Goal: Task Accomplishment & Management: Use online tool/utility

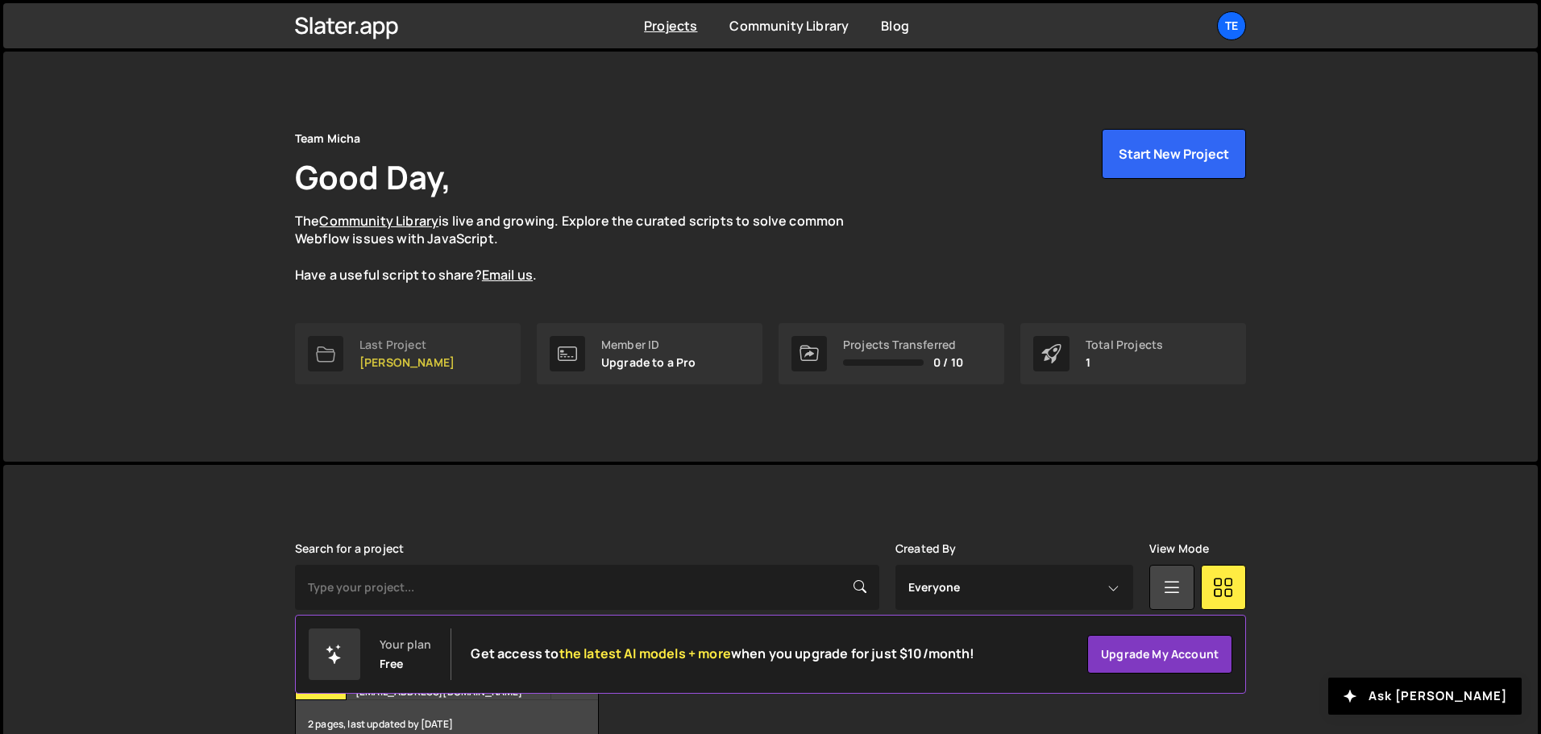
click at [383, 372] on link "Last Project BG Monheim" at bounding box center [408, 353] width 226 height 61
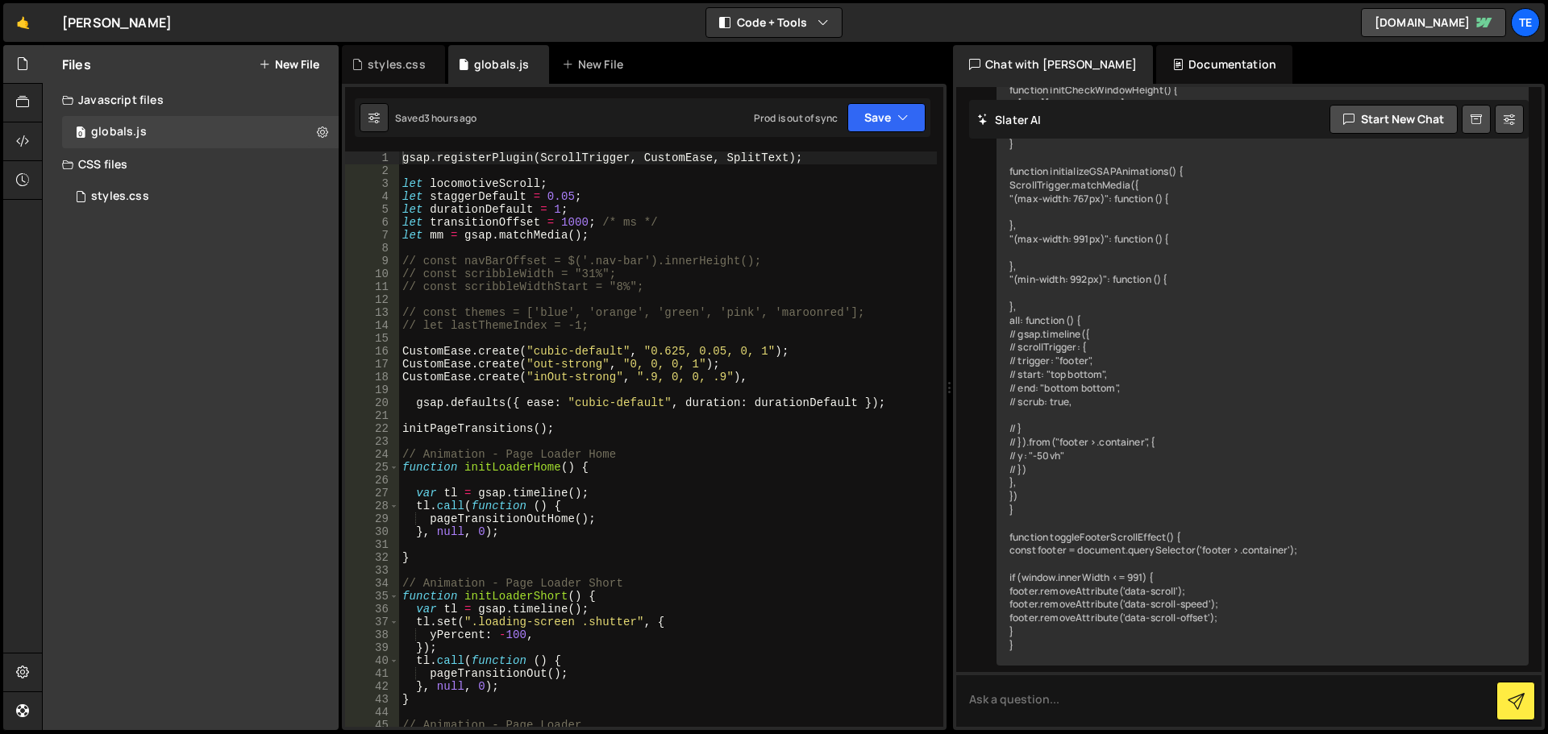
scroll to position [9353, 0]
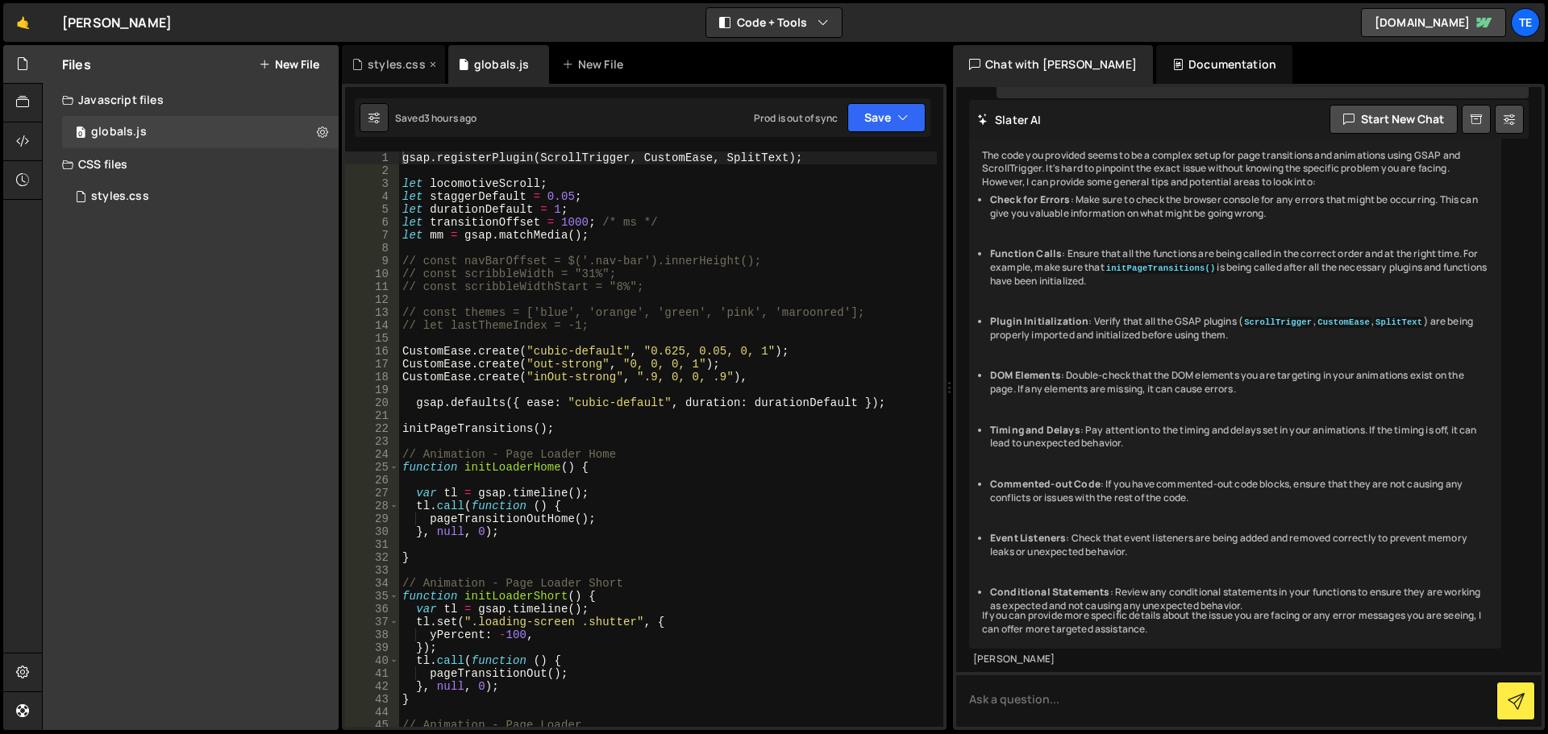
click at [378, 69] on div "styles.css" at bounding box center [397, 64] width 58 height 16
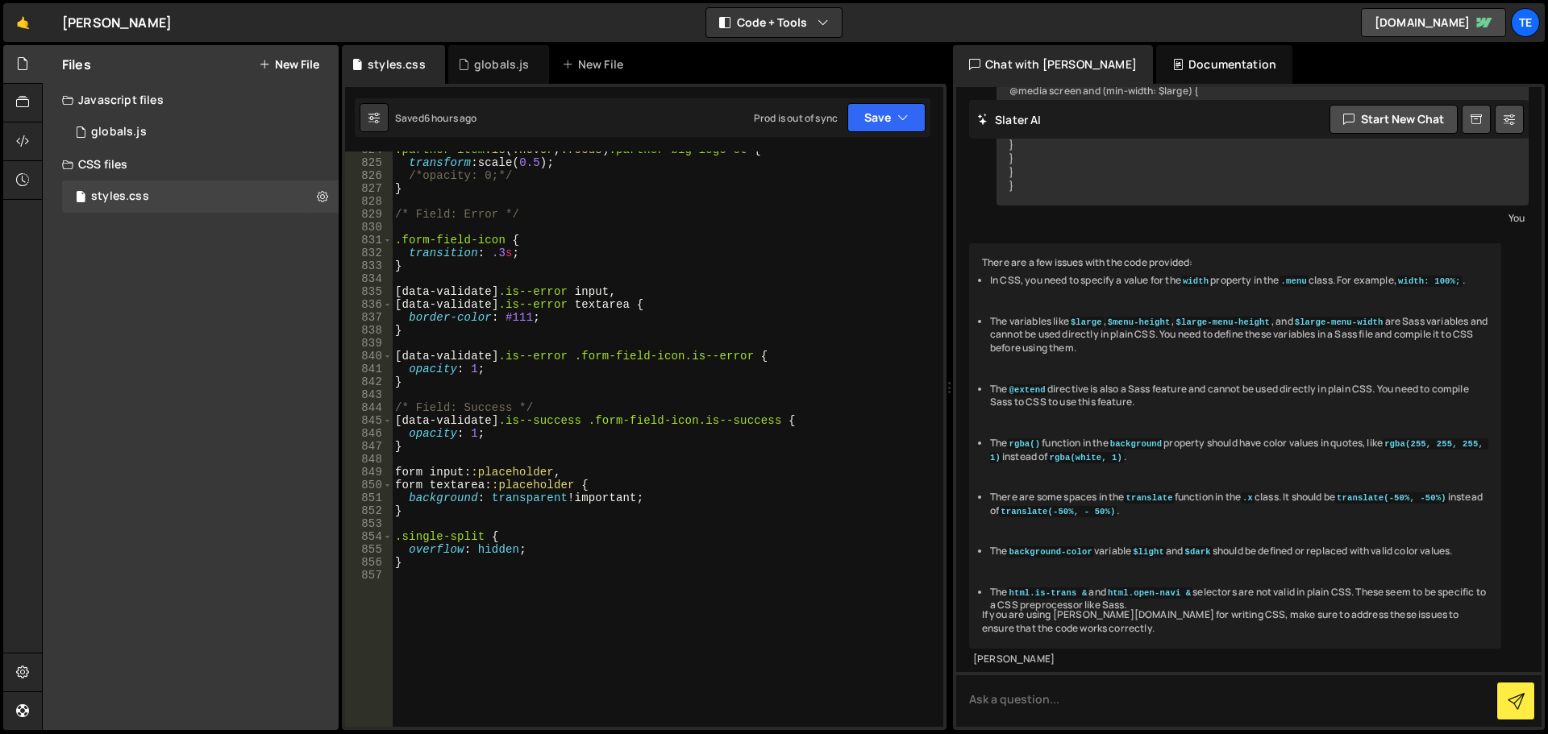
scroll to position [11151, 0]
click at [601, 573] on div ".partner-item :is ( :hover , :focus ) .partner-big-logo-ct { transform : scale(…" at bounding box center [664, 443] width 545 height 601
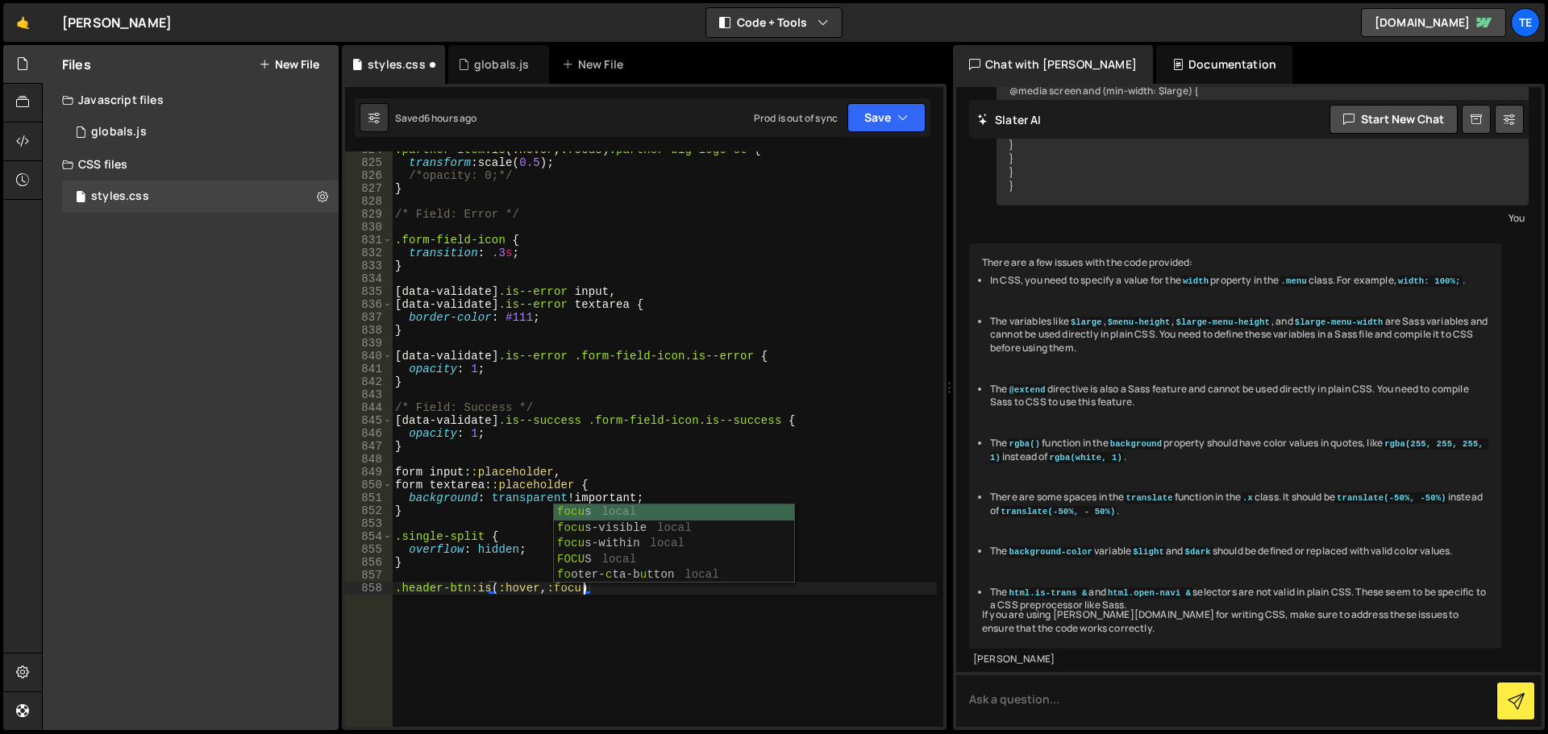
scroll to position [0, 14]
type textarea ".header-btn:is(:hover, :focus) {"
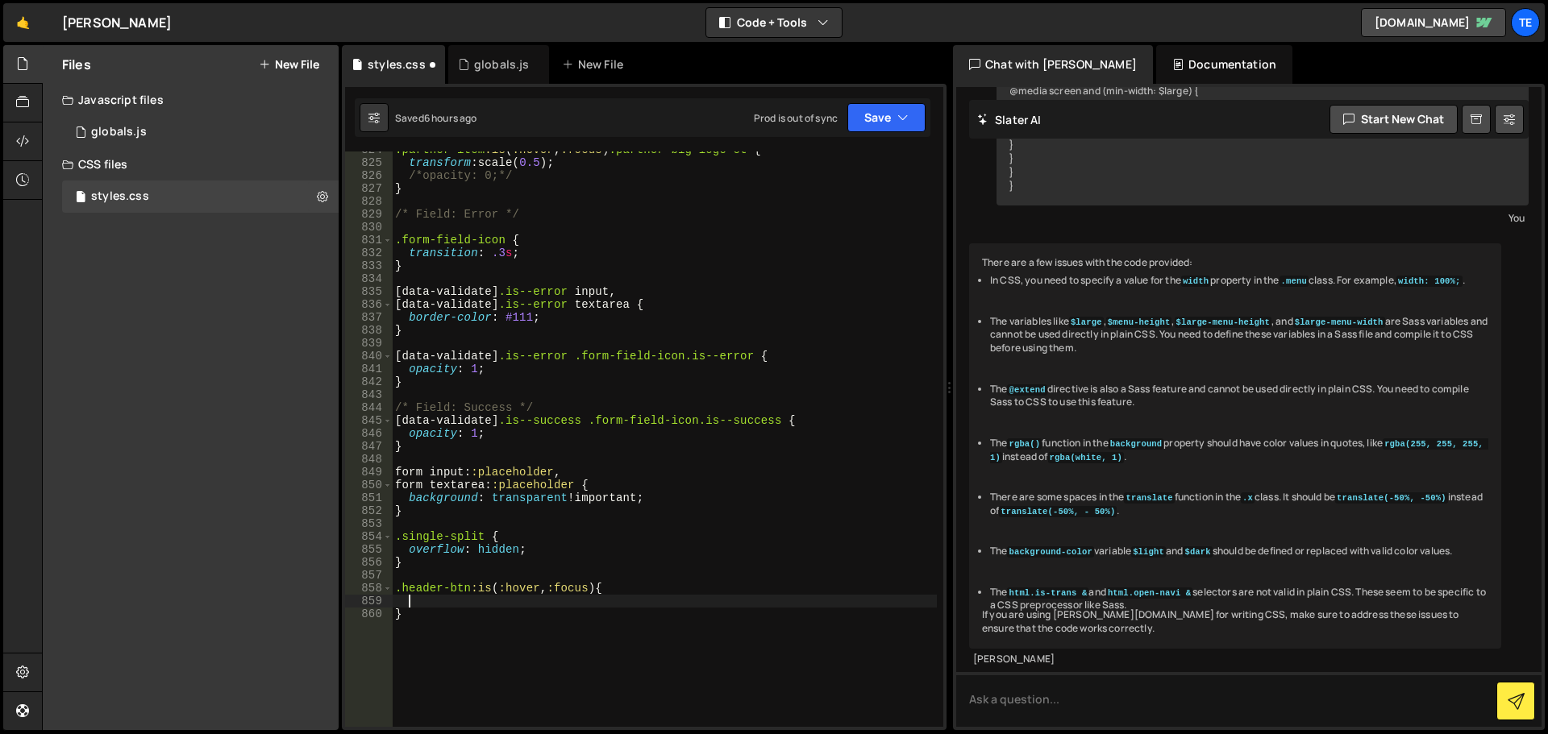
paste textarea "header-btn"
type textarea "header-btn"
click at [601, 588] on div ".partner-item :is ( :hover , :focus ) .partner-big-logo-ct { transform : scale(…" at bounding box center [664, 443] width 545 height 601
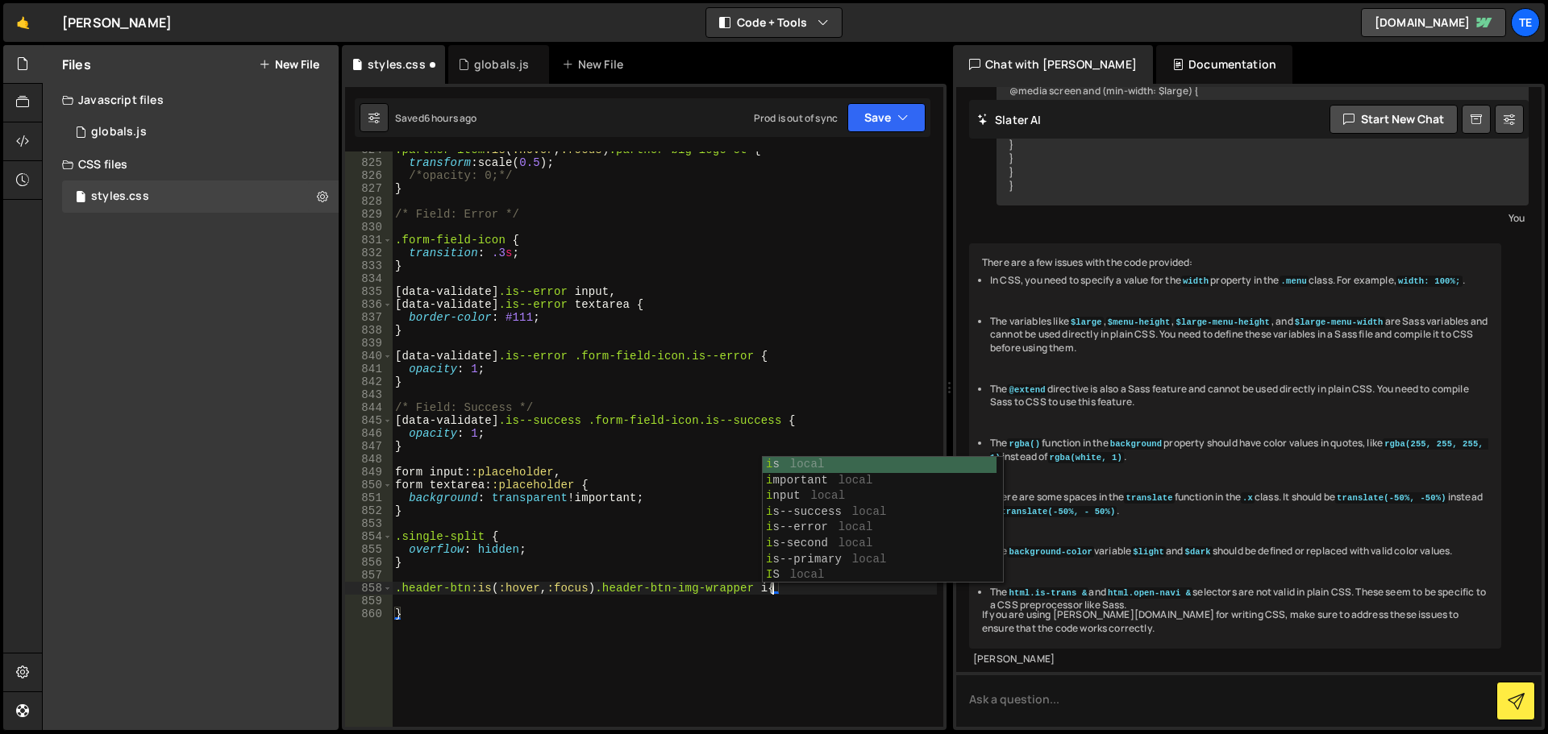
type textarea ".header-btn:is(:hover, :focus) .header-btn-img-wrapper img{"
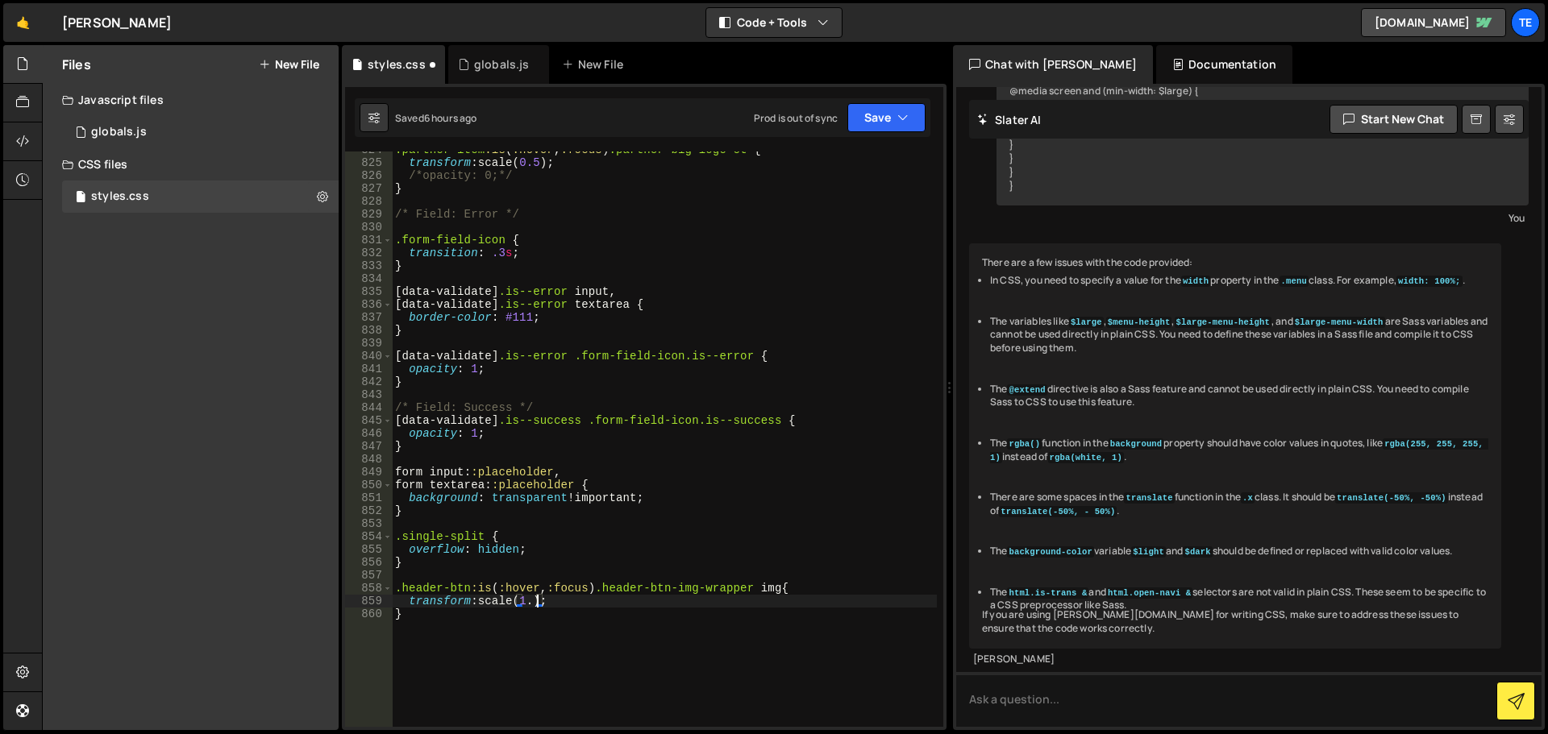
scroll to position [0, 10]
click at [772, 588] on div ".partner-item :is ( :hover , :focus ) .partner-big-logo-ct { transform : scale(…" at bounding box center [664, 443] width 545 height 601
paste textarea "header-btn-image"
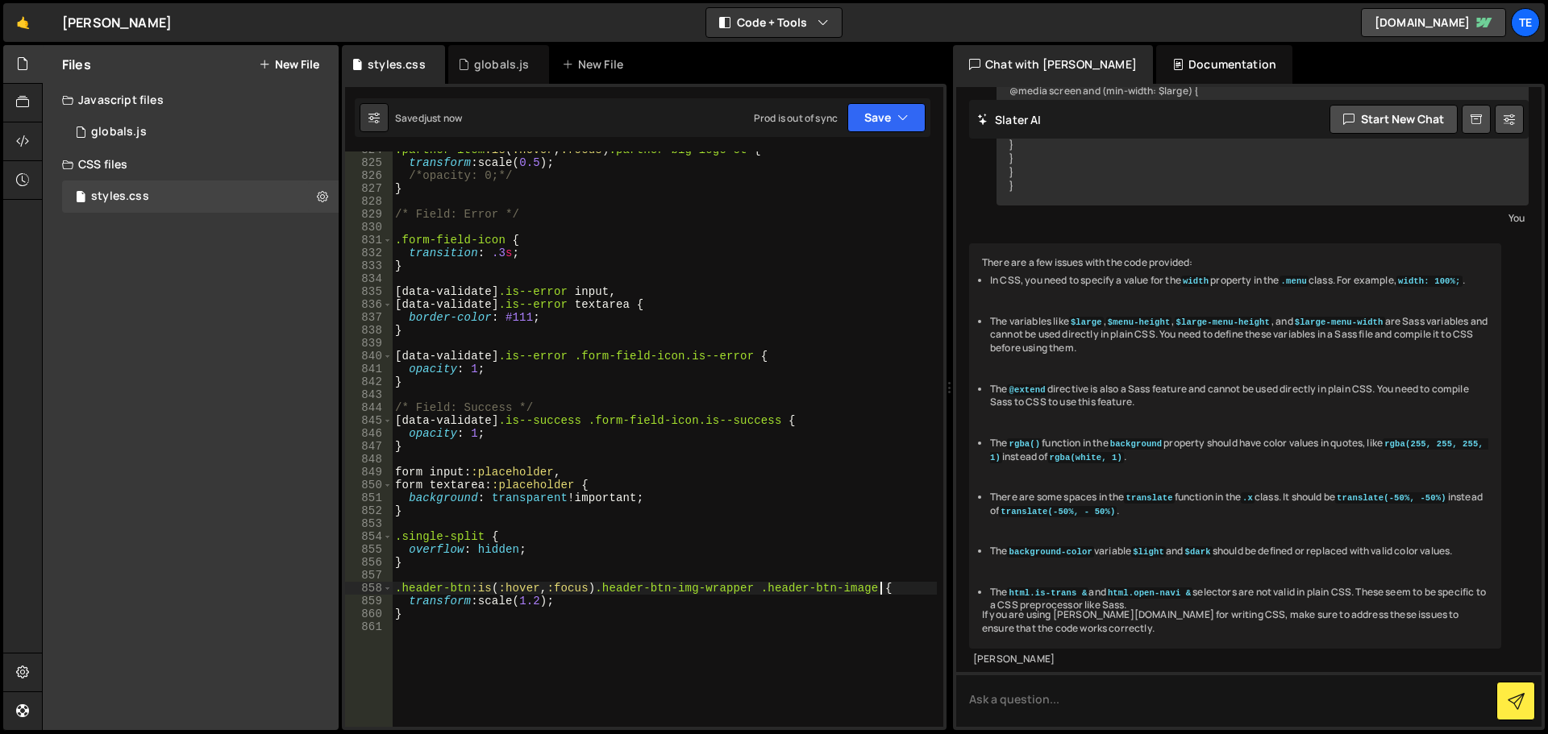
click at [754, 590] on div ".partner-item :is ( :hover , :focus ) .partner-big-logo-ct { transform : scale(…" at bounding box center [664, 443] width 545 height 601
drag, startPoint x: 754, startPoint y: 590, endPoint x: 605, endPoint y: 588, distance: 149.1
click at [605, 588] on div ".partner-item :is ( :hover , :focus ) .partner-big-logo-ct { transform : scale(…" at bounding box center [664, 443] width 545 height 601
click at [605, 588] on div ".partner-item :is ( :hover , :focus ) .partner-big-logo-ct { transform : scale(…" at bounding box center [664, 440] width 545 height 576
click at [749, 585] on div ".partner-item :is ( :hover , :focus ) .partner-big-logo-ct { transform : scale(…" at bounding box center [664, 443] width 545 height 601
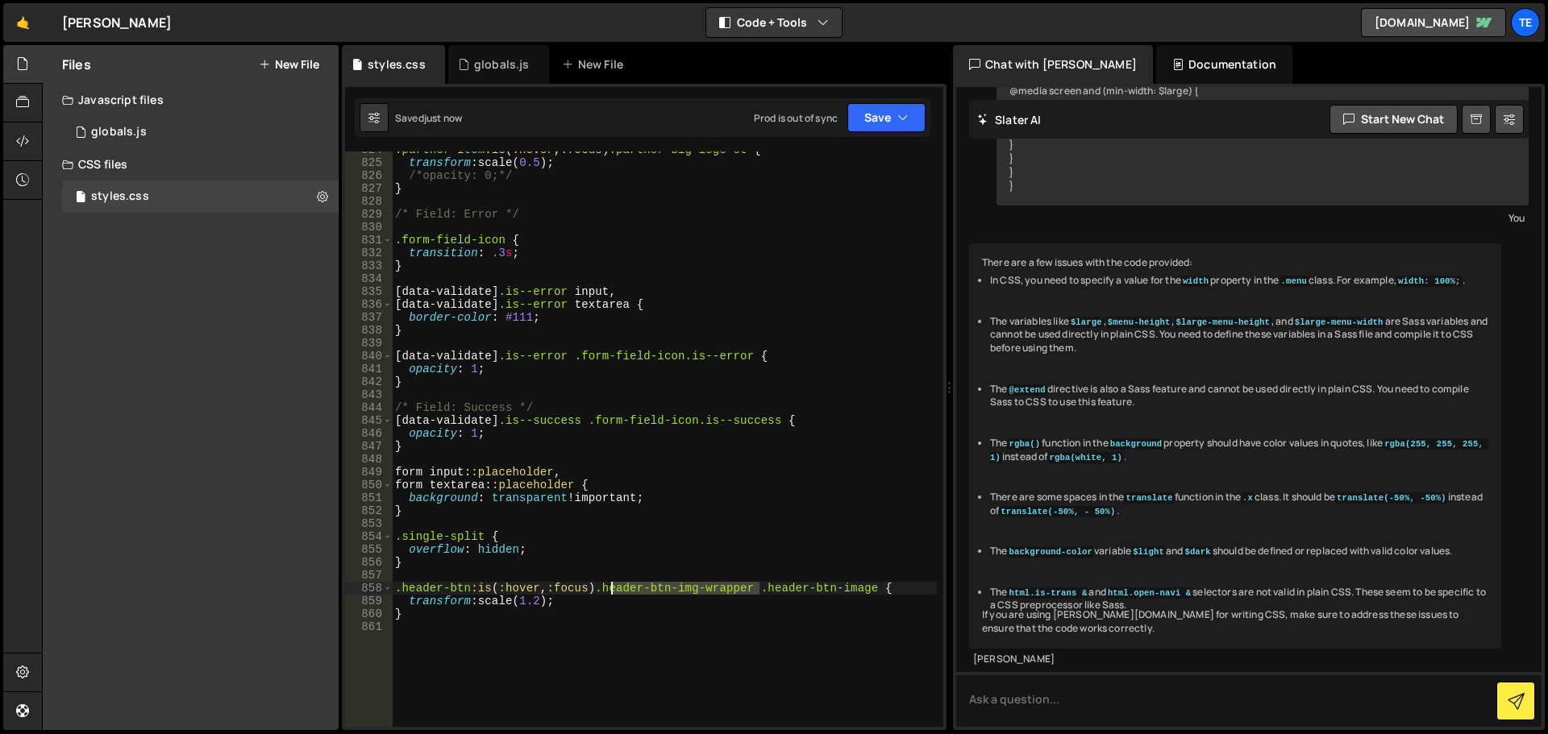
drag, startPoint x: 749, startPoint y: 585, endPoint x: 675, endPoint y: 631, distance: 86.6
click at [619, 593] on div ".partner-item :is ( :hover , :focus ) .partner-big-logo-ct { transform : scale(…" at bounding box center [664, 443] width 545 height 601
click at [740, 374] on div ".partner-item :is ( :hover , :focus ) .partner-big-logo-ct { transform : scale(…" at bounding box center [664, 443] width 545 height 601
type textarea "opacity: 1;"
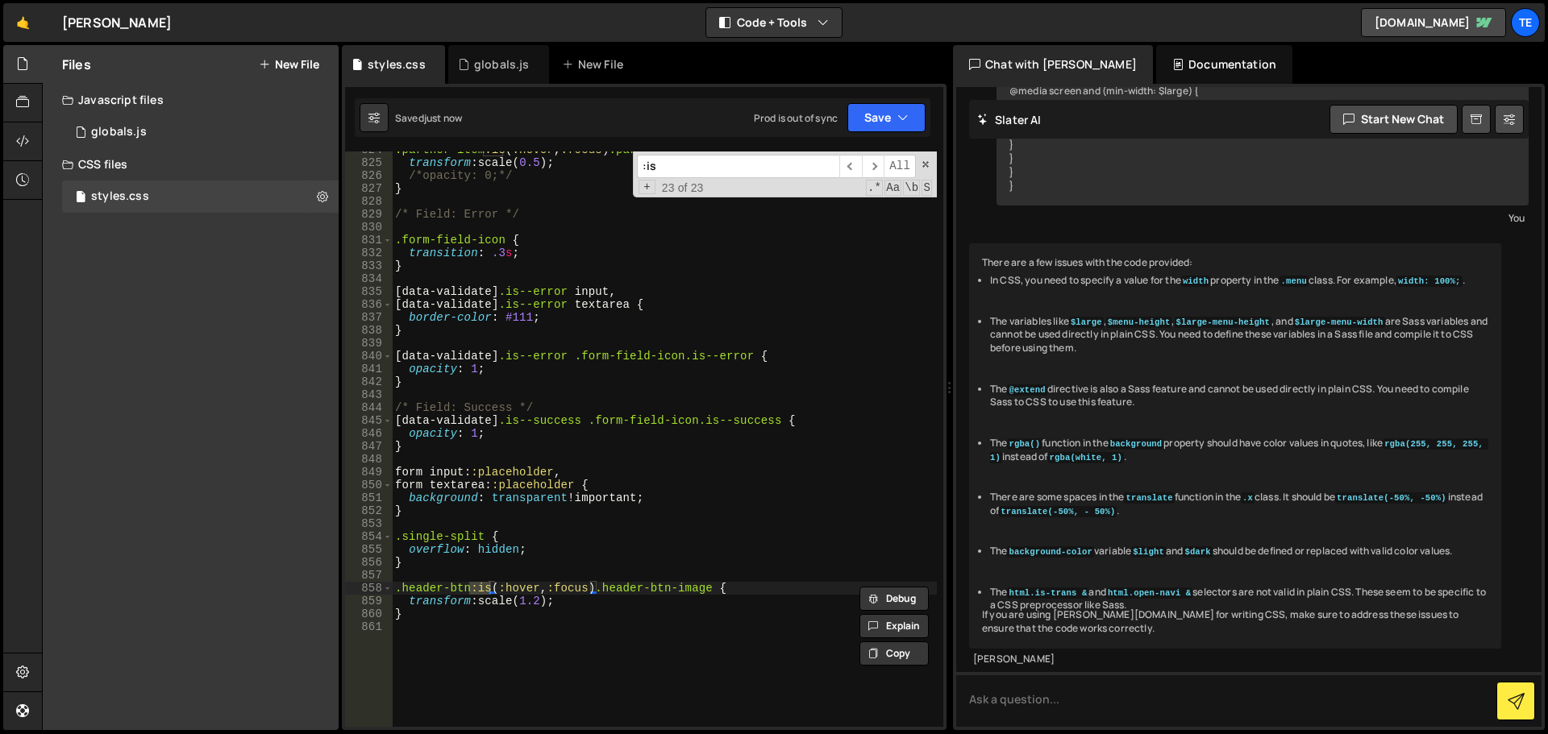
scroll to position [2962, 0]
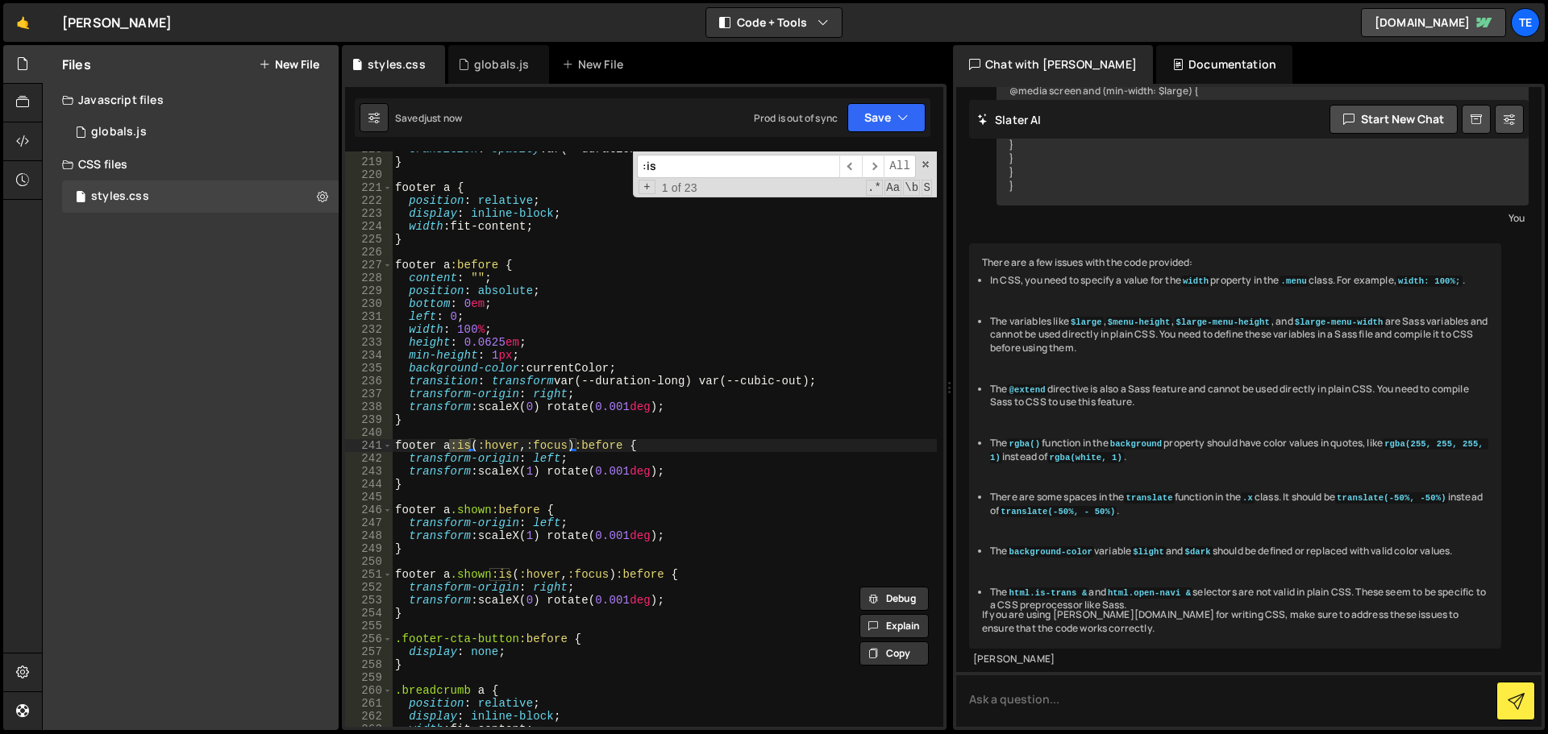
type input ":is"
click at [510, 451] on div "transition : opacity var(--duration-fast) var(--cubic-default) ; } footer a { p…" at bounding box center [664, 443] width 545 height 601
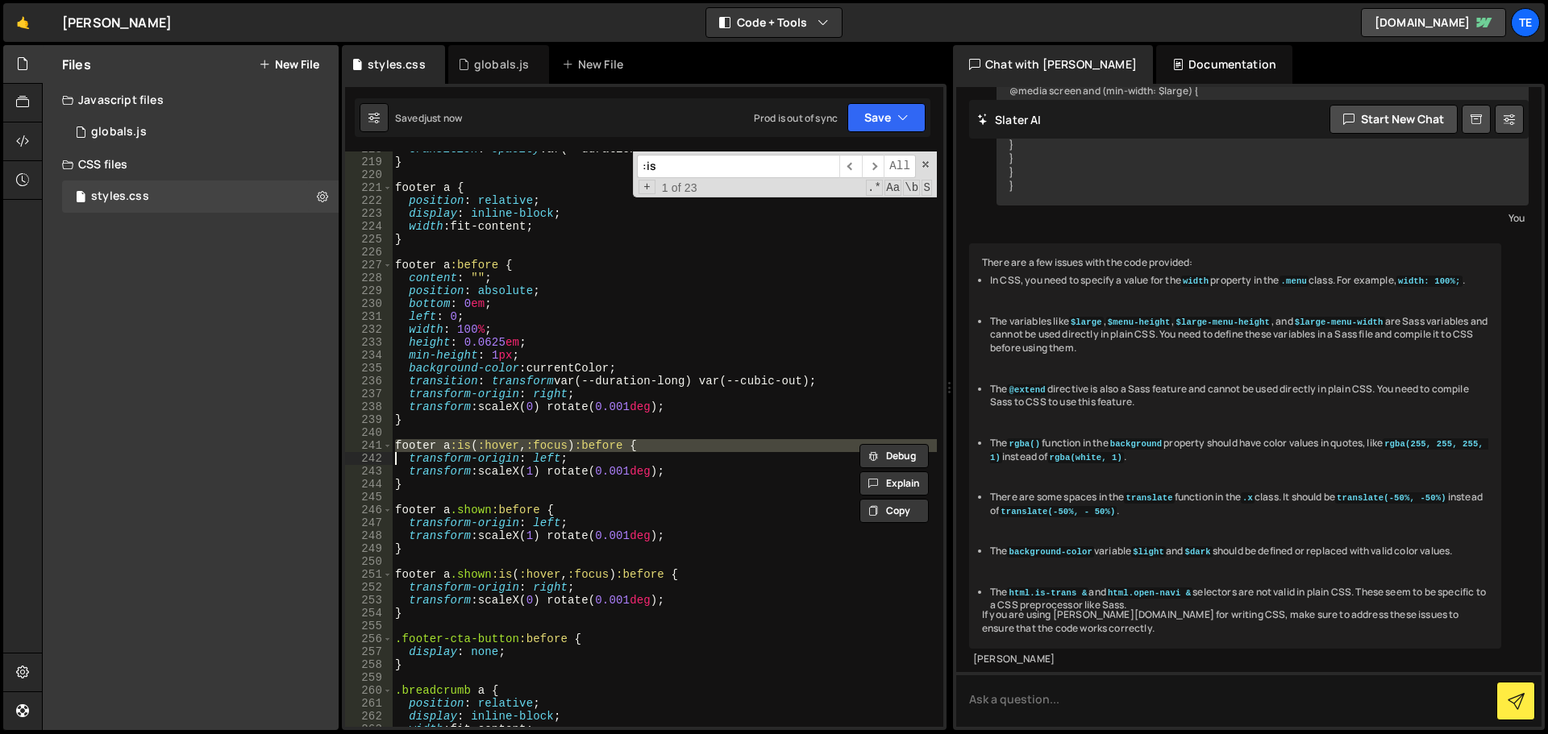
click at [771, 524] on div "transition : opacity var(--duration-fast) var(--cubic-default) ; } footer a { p…" at bounding box center [664, 443] width 545 height 601
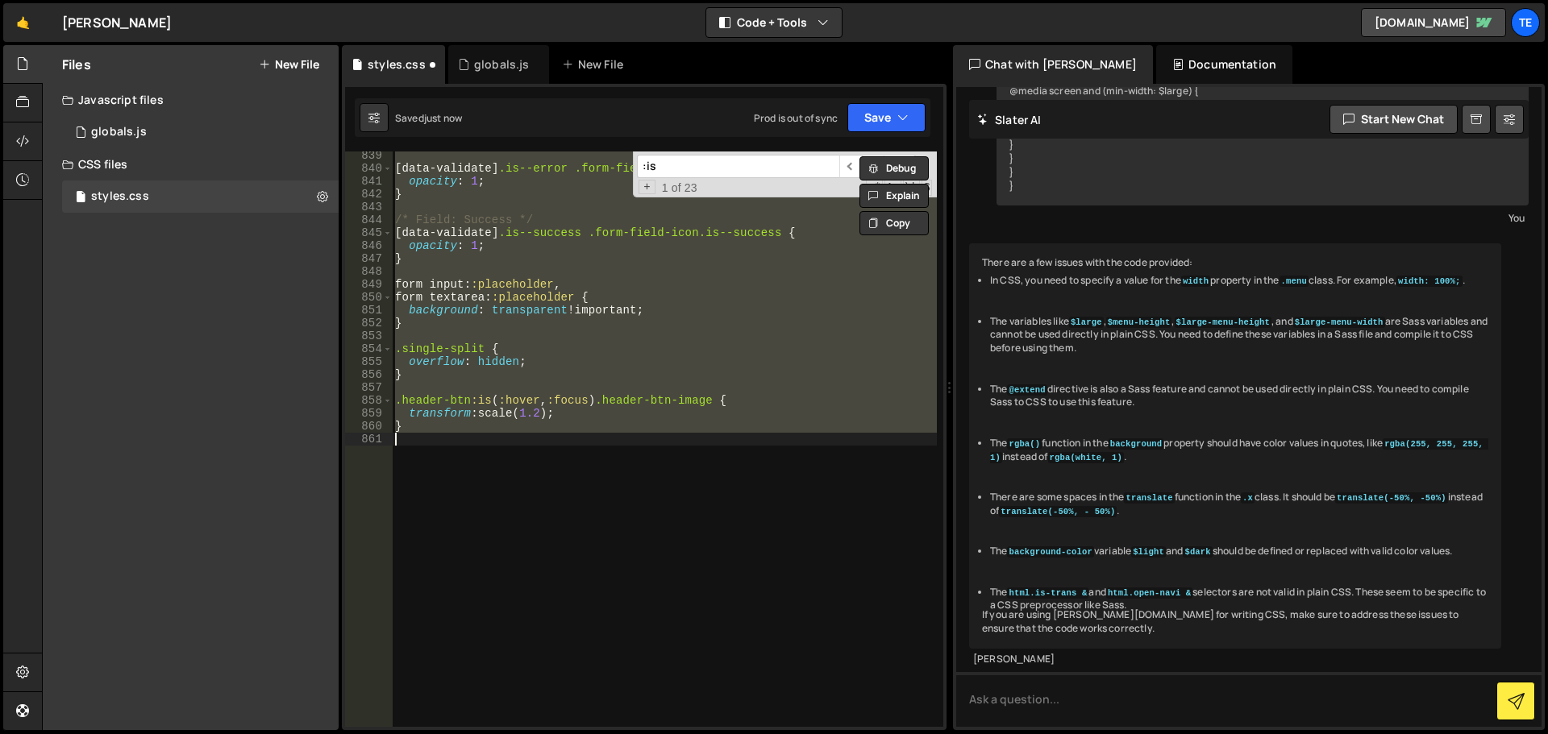
scroll to position [11339, 0]
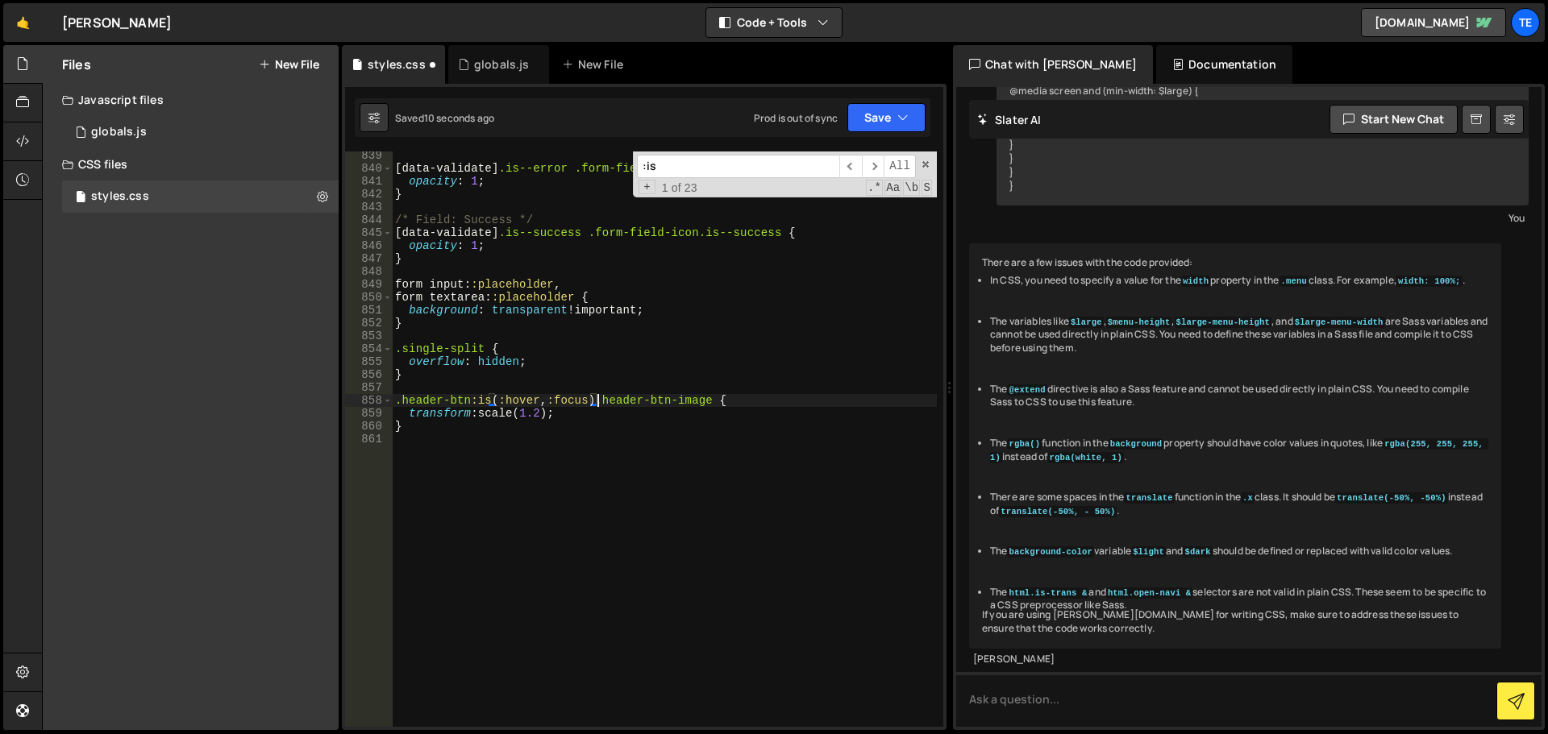
type textarea "}"
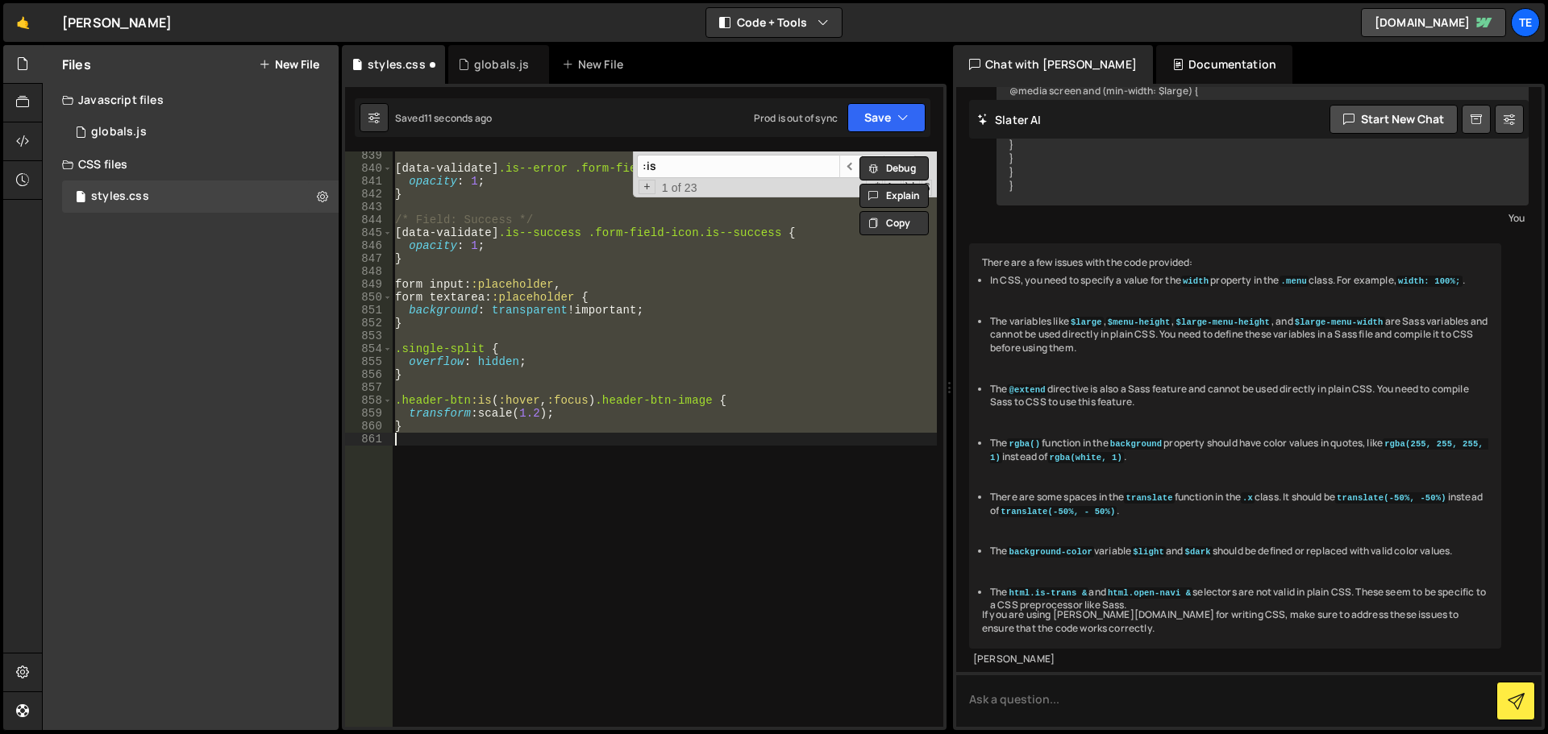
click at [771, 524] on div "[ data-validate ] .is--error .form-field-icon.is--error { opacity : 1 ; } /* Fi…" at bounding box center [664, 440] width 545 height 576
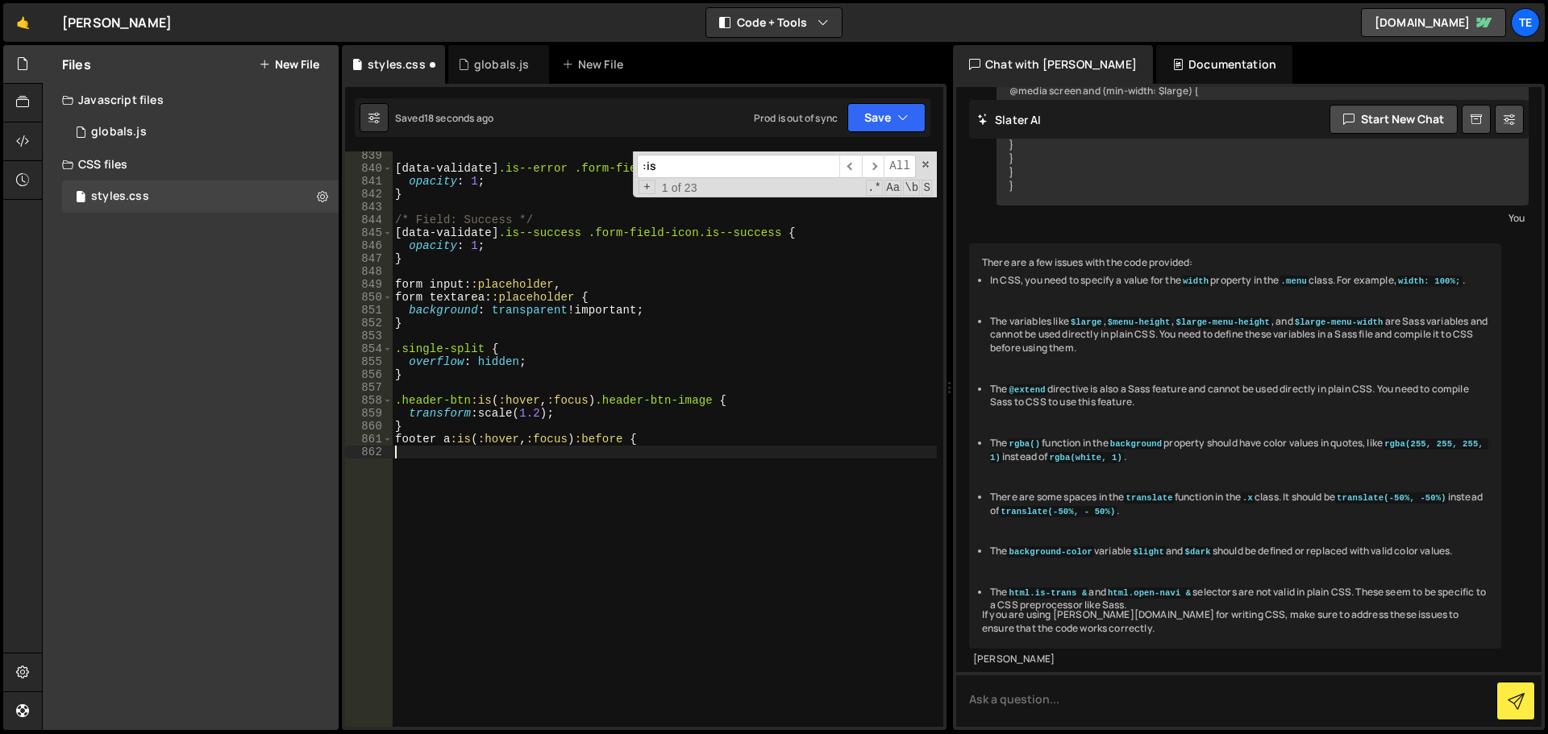
click at [614, 440] on div "[ data-validate ] .is--error .form-field-icon.is--error { opacity : 1 ; } /* Fi…" at bounding box center [664, 449] width 545 height 601
type textarea "footer a:is(:hover, :focus):before {"
click at [634, 438] on div "[ data-validate ] .is--error .form-field-icon.is--error { opacity : 1 ; } /* Fi…" at bounding box center [664, 449] width 545 height 601
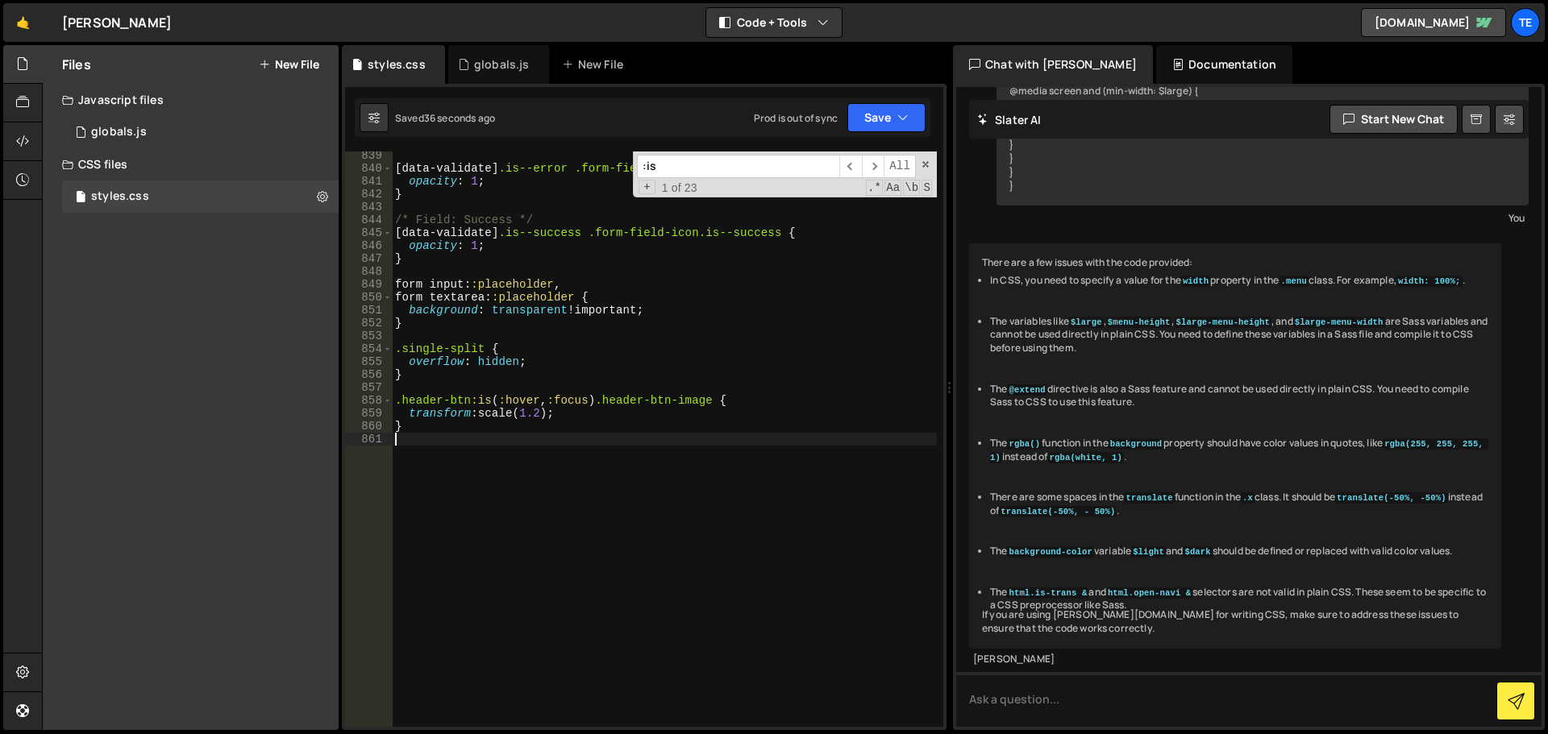
click at [535, 413] on div "[ data-validate ] .is--error .form-field-icon.is--error { opacity : 1 ; } /* Fi…" at bounding box center [664, 449] width 545 height 601
click at [700, 402] on div "[ data-validate ] .is--error .form-field-icon.is--error { opacity : 1 ; } /* Fi…" at bounding box center [664, 449] width 545 height 601
drag, startPoint x: 700, startPoint y: 402, endPoint x: 604, endPoint y: 401, distance: 95.9
click at [604, 401] on div "[ data-validate ] .is--error .form-field-icon.is--error { opacity : 1 ; } /* Fi…" at bounding box center [664, 449] width 545 height 601
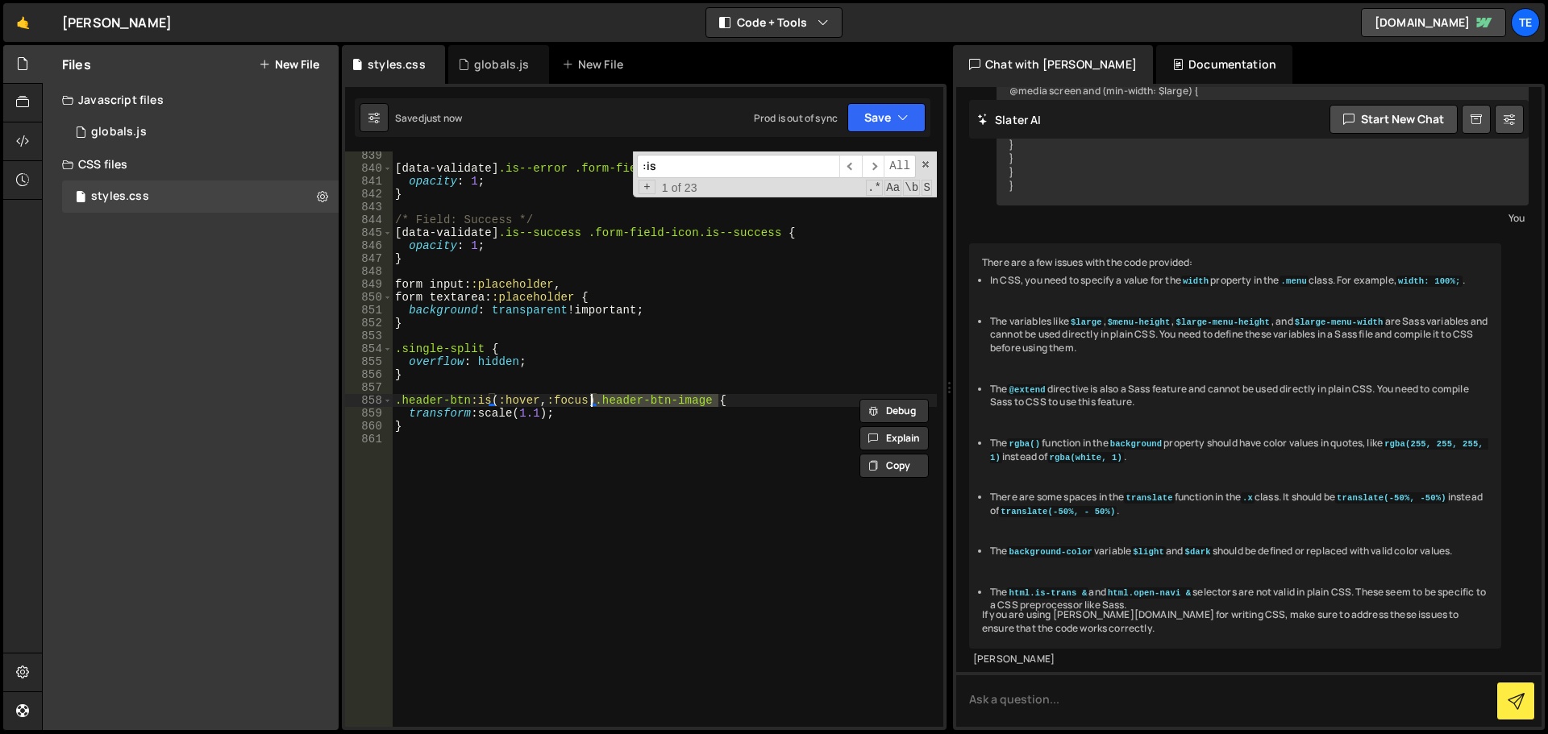
type textarea ".header-btn:is(:hover, :focus) .header-btn-image {"
click at [637, 398] on div "[ data-validate ] .is--error .form-field-icon.is--error { opacity : 1 ; } /* Fi…" at bounding box center [664, 440] width 545 height 576
drag, startPoint x: 703, startPoint y: 402, endPoint x: 603, endPoint y: 404, distance: 100.0
click at [603, 404] on div "[ data-validate ] .is--error .form-field-icon.is--error { opacity : 1 ; } /* Fi…" at bounding box center [664, 449] width 545 height 601
click at [603, 404] on div "[ data-validate ] .is--error .form-field-icon.is--error { opacity : 1 ; } /* Fi…" at bounding box center [664, 440] width 545 height 576
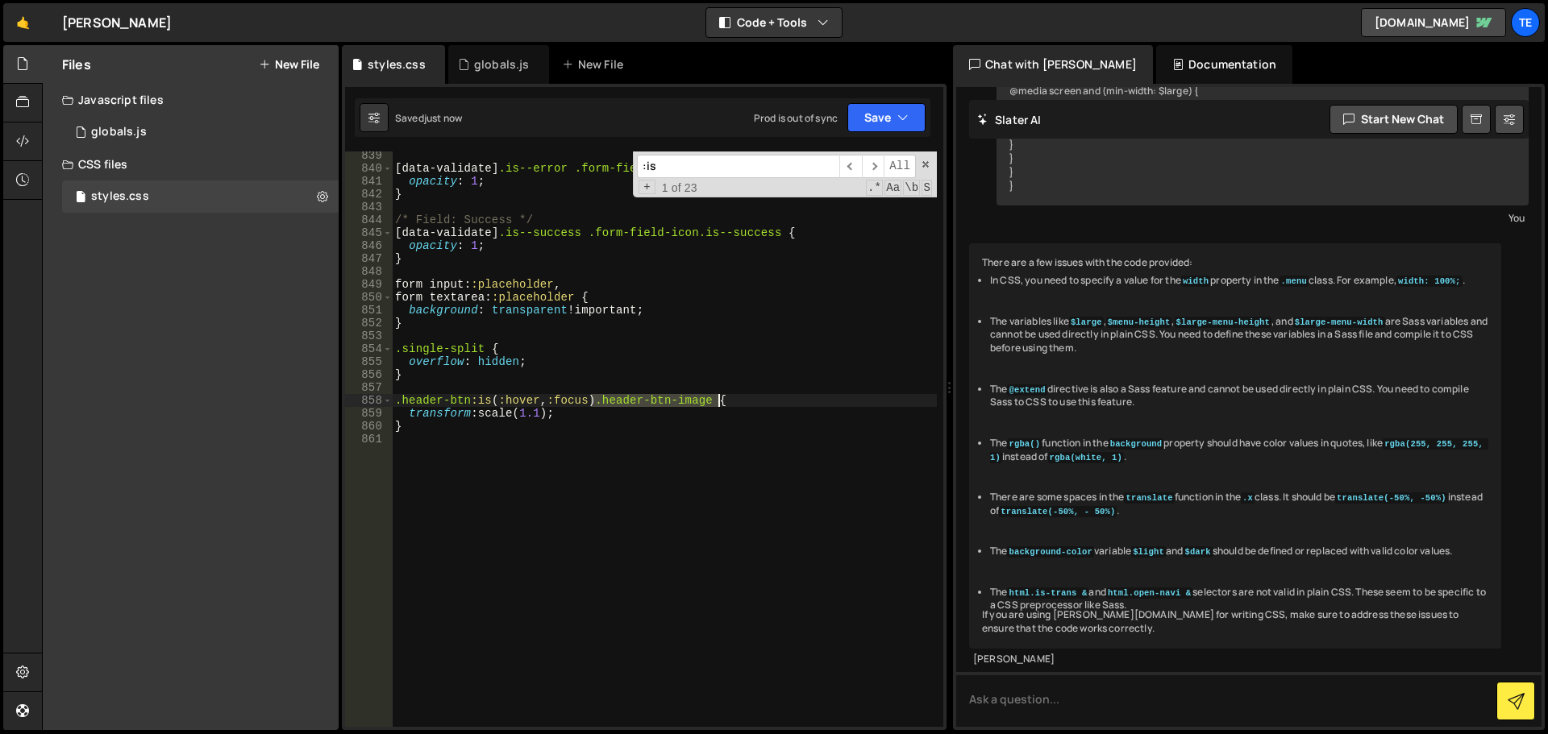
drag, startPoint x: 603, startPoint y: 404, endPoint x: 714, endPoint y: 401, distance: 111.3
click at [714, 401] on div "[ data-validate ] .is--error .form-field-icon.is--error { opacity : 1 ; } /* Fi…" at bounding box center [664, 449] width 545 height 601
click at [444, 388] on div "[ data-validate ] .is--error .form-field-icon.is--error { opacity : 1 ; } /* Fi…" at bounding box center [664, 449] width 545 height 601
paste textarea ") .header-btn-image"
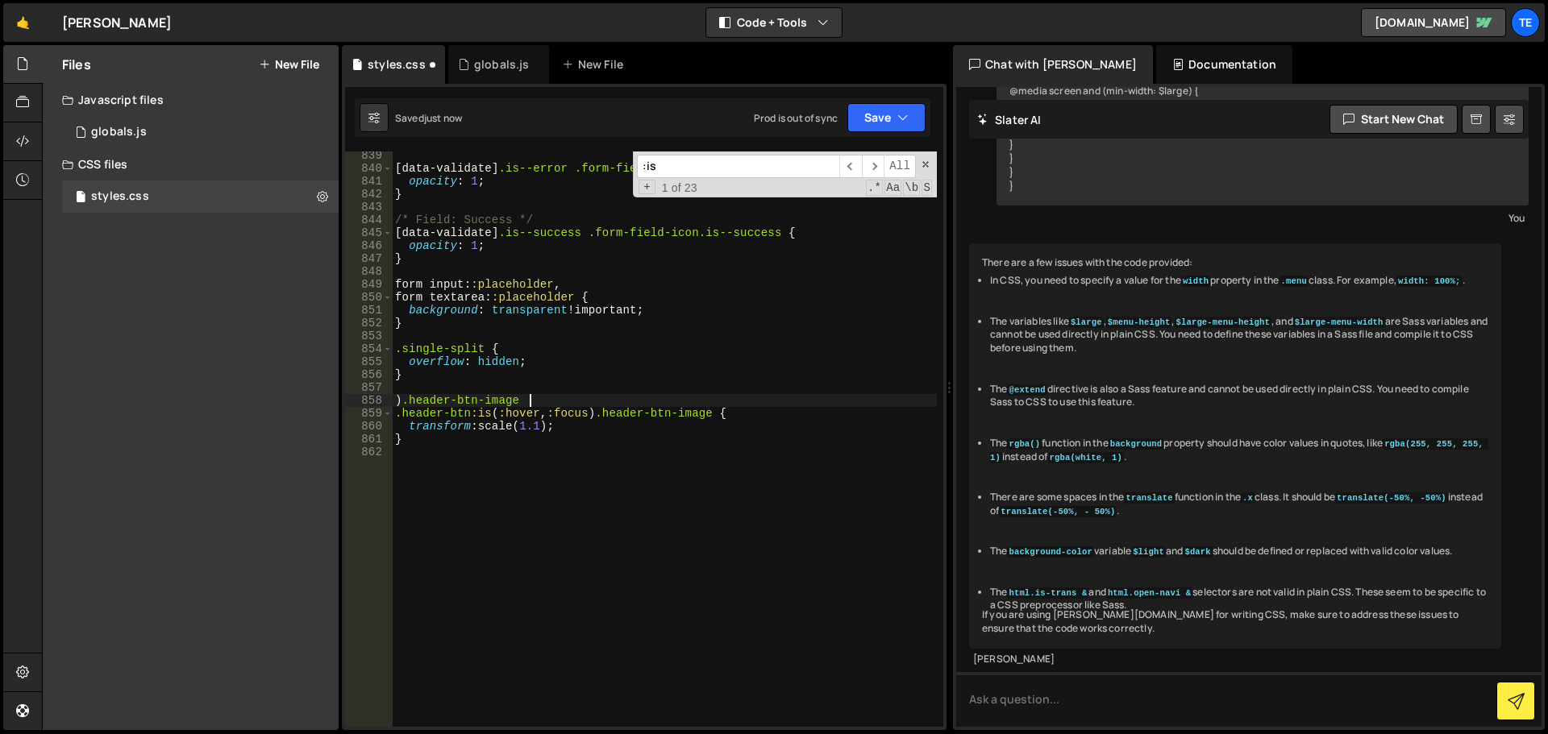
scroll to position [0, 8]
type textarea ") .header-btn-image {"
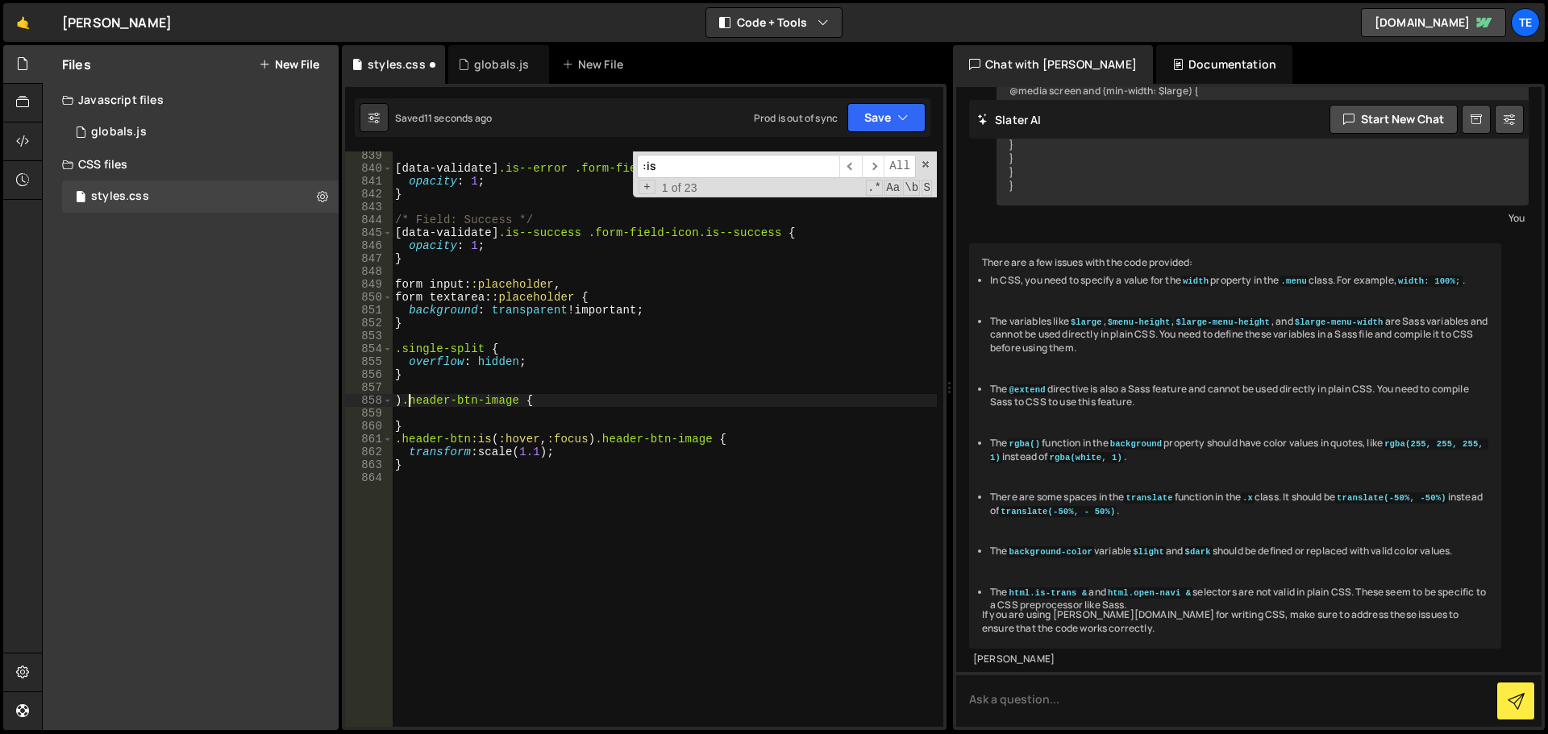
type textarea ".header-btn-image {"
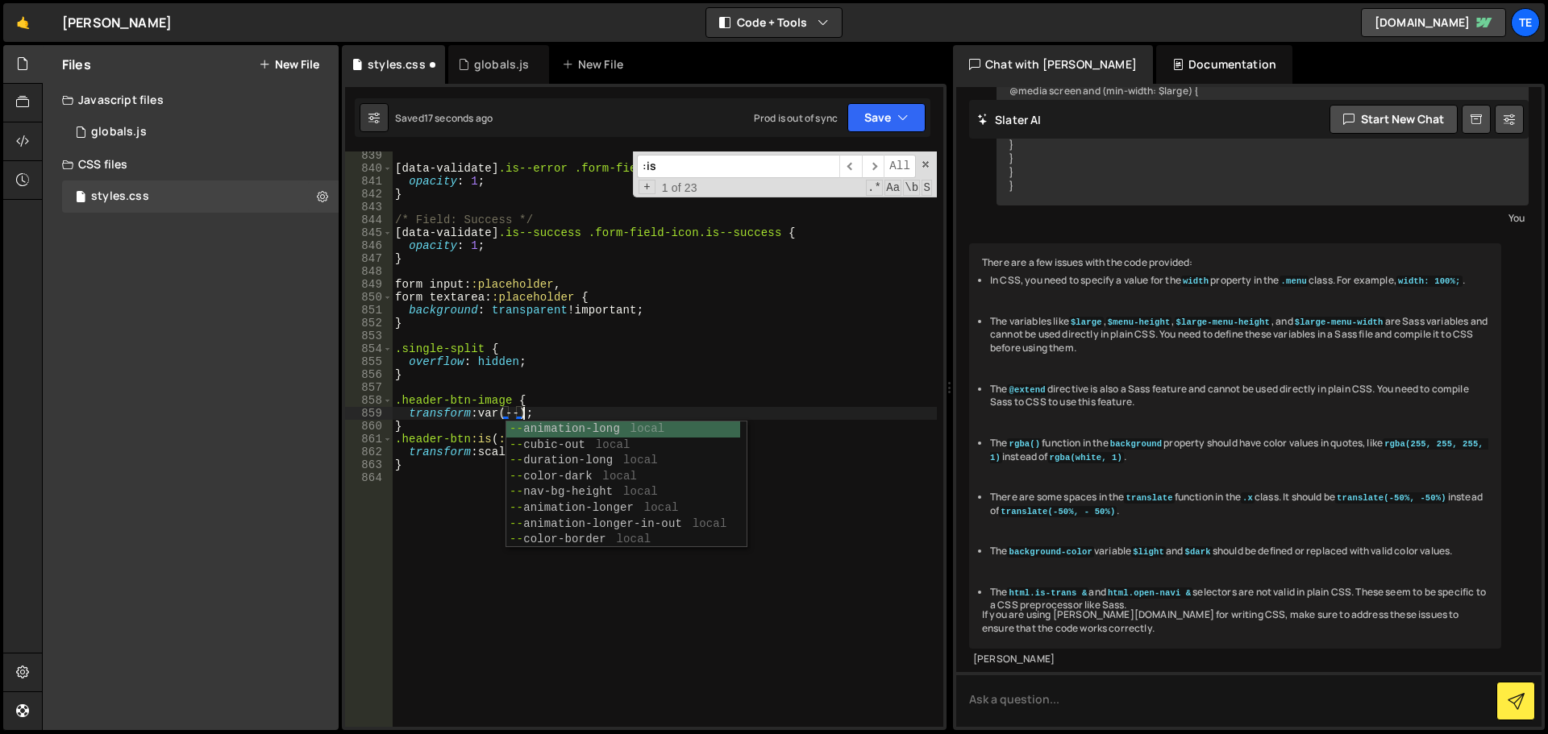
scroll to position [0, 9]
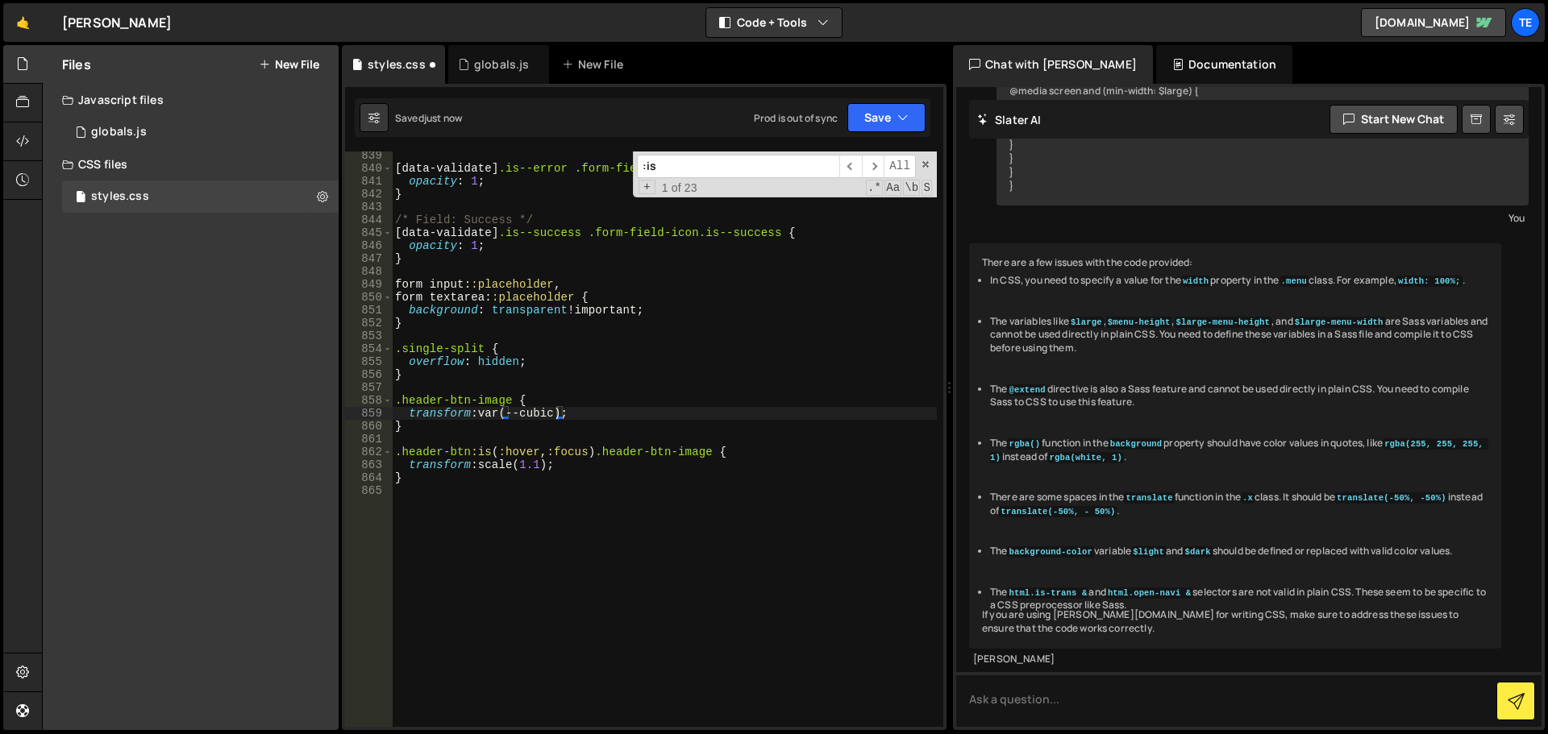
click at [931, 159] on div ":is ​ ​ All Replace All + 1 of 23 .* Aa \b S" at bounding box center [785, 175] width 304 height 46
click at [925, 159] on span at bounding box center [925, 164] width 11 height 11
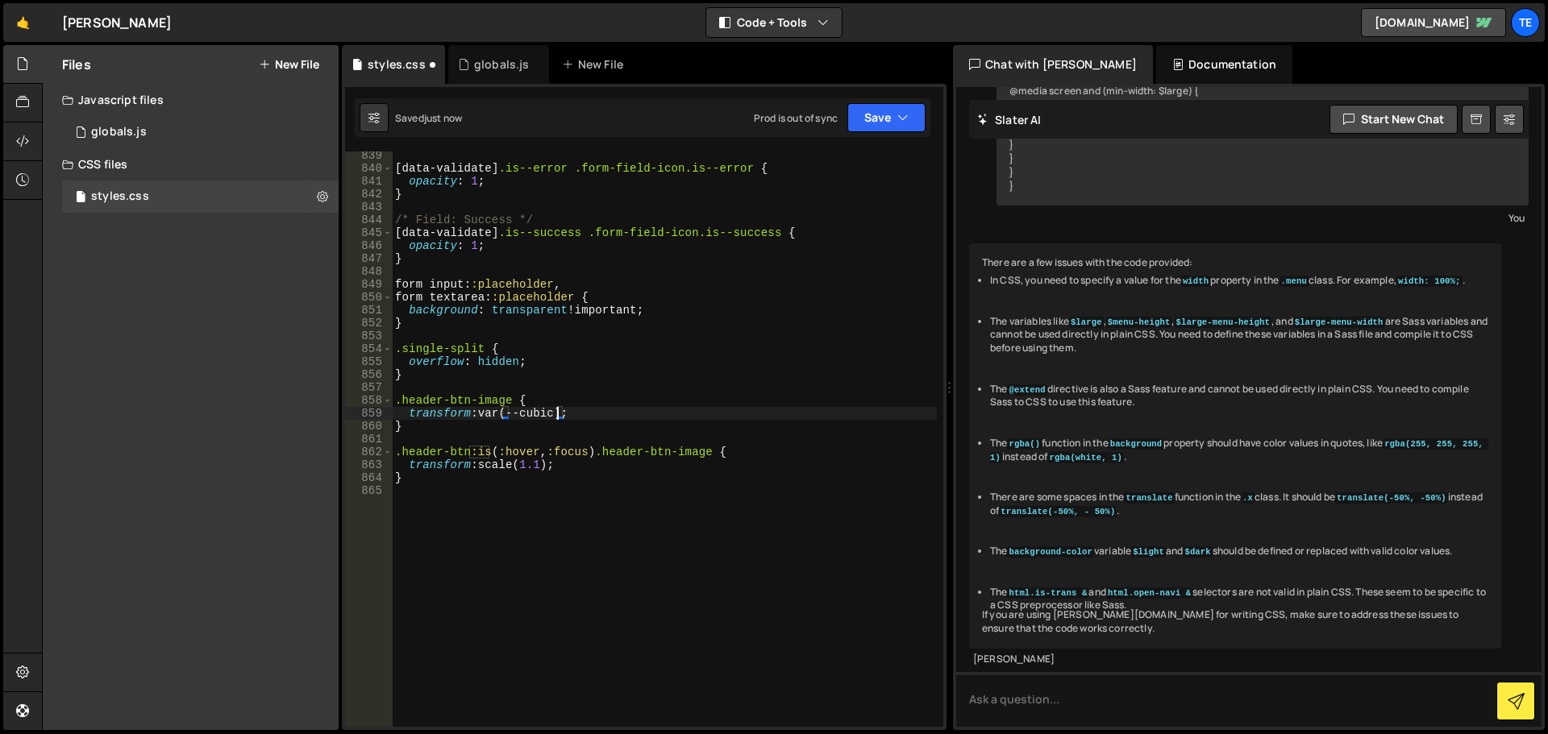
click at [535, 405] on div "[ data-validate ] .is--error .form-field-icon.is--error { opacity : 1 ; } /* Fi…" at bounding box center [664, 449] width 545 height 601
click at [541, 413] on div "[ data-validate ] .is--error .form-field-icon.is--error { opacity : 1 ; } /* Fi…" at bounding box center [664, 449] width 545 height 601
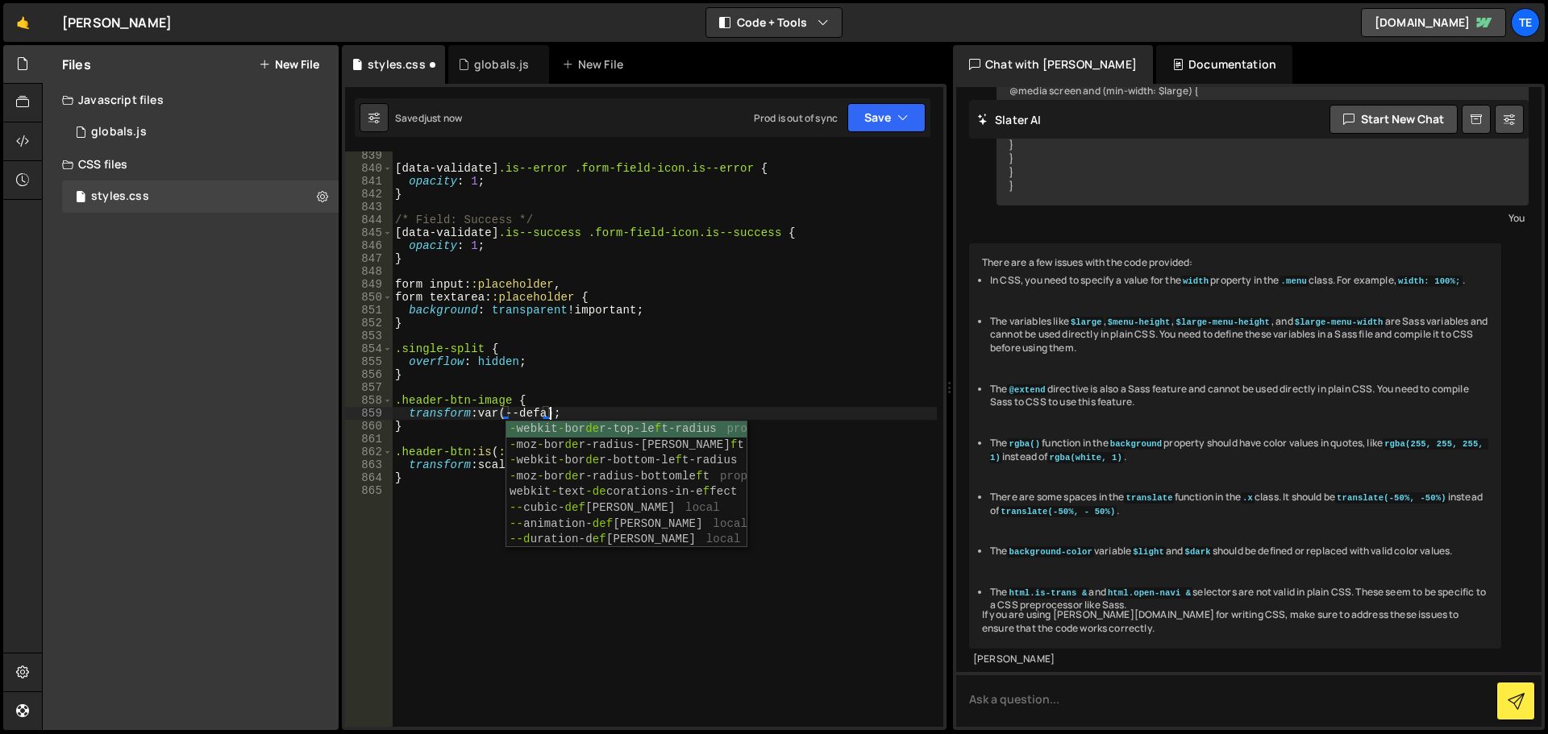
scroll to position [0, 11]
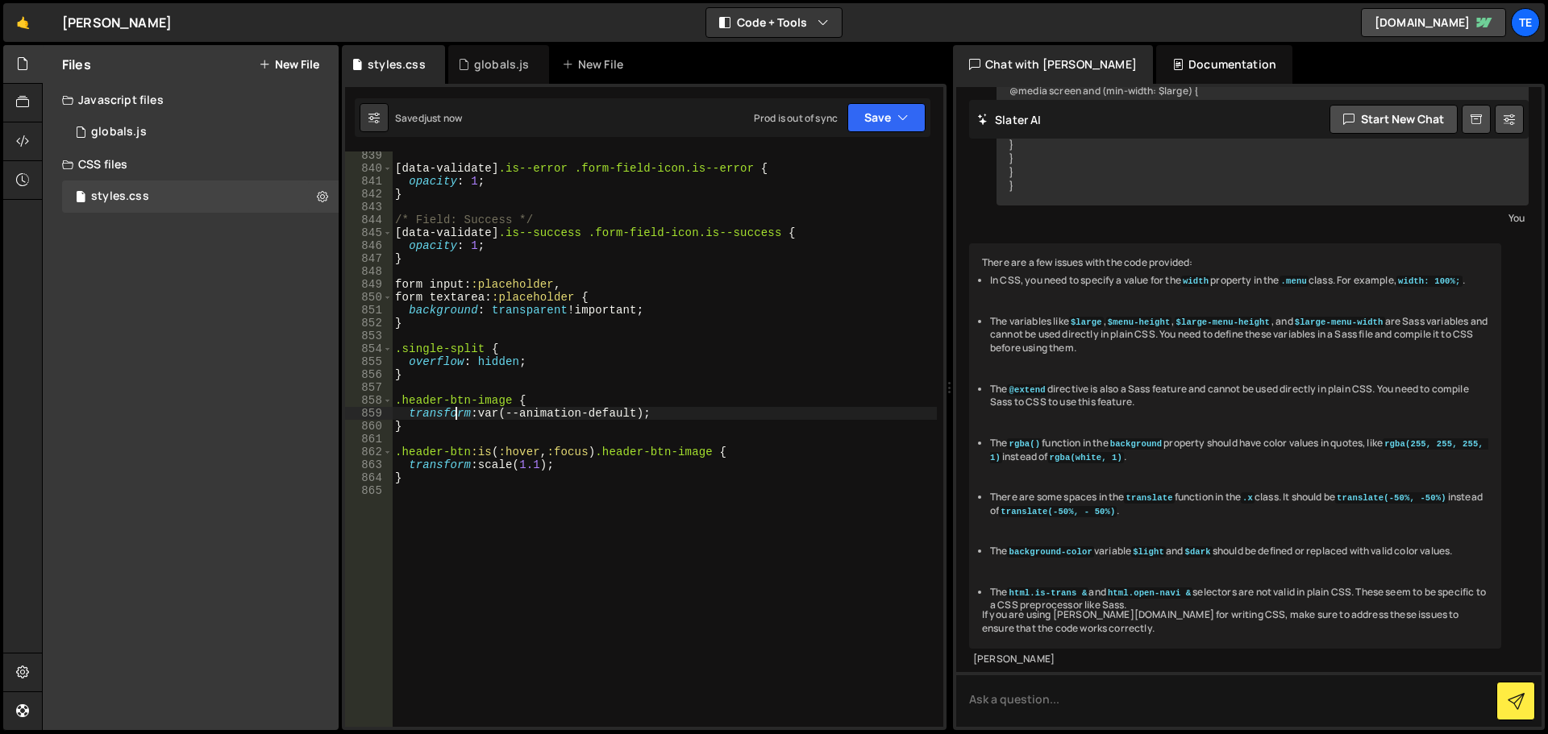
click at [458, 417] on div "[ data-validate ] .is--error .form-field-icon.is--error { opacity : 1 ; } /* Fi…" at bounding box center [664, 449] width 545 height 601
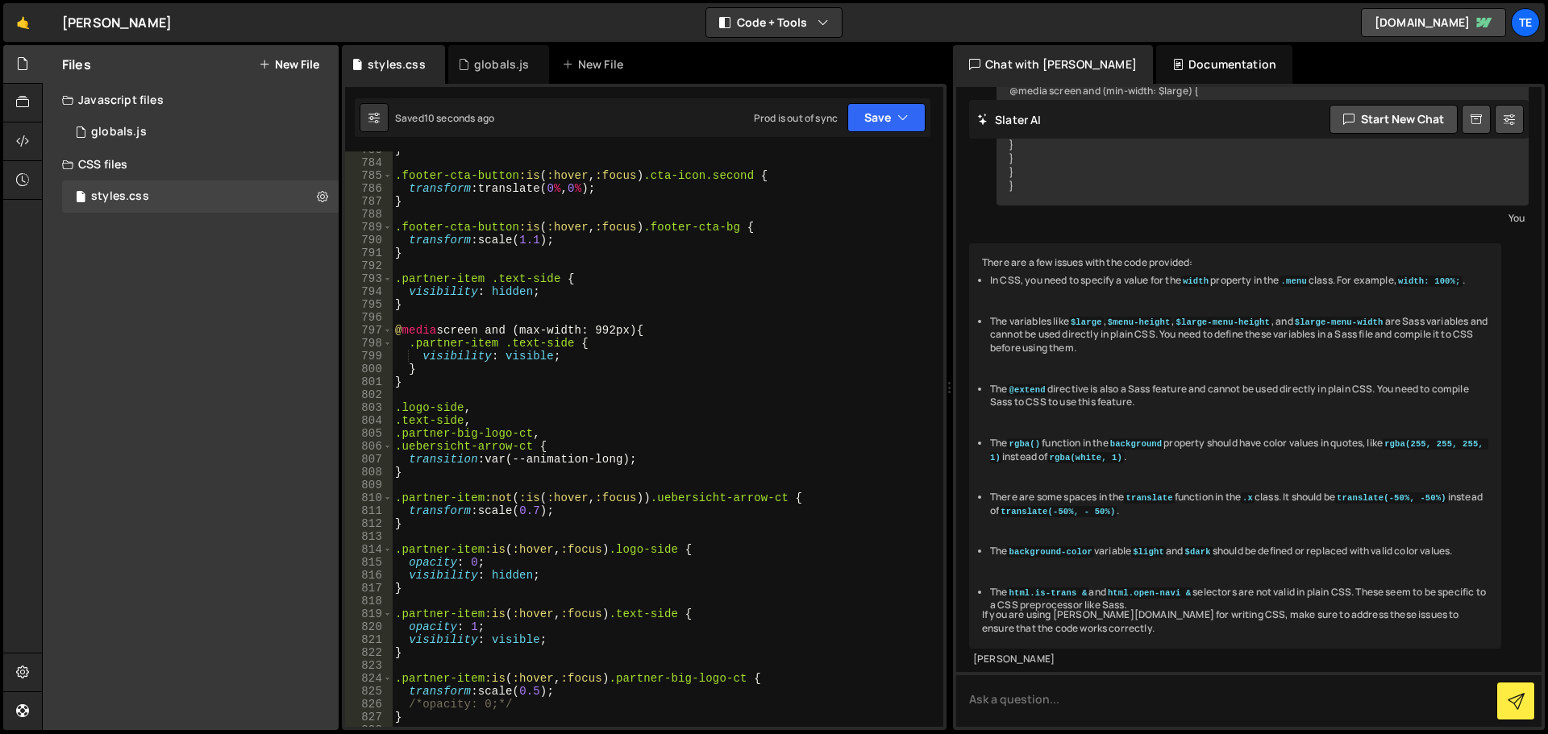
scroll to position [0, 0]
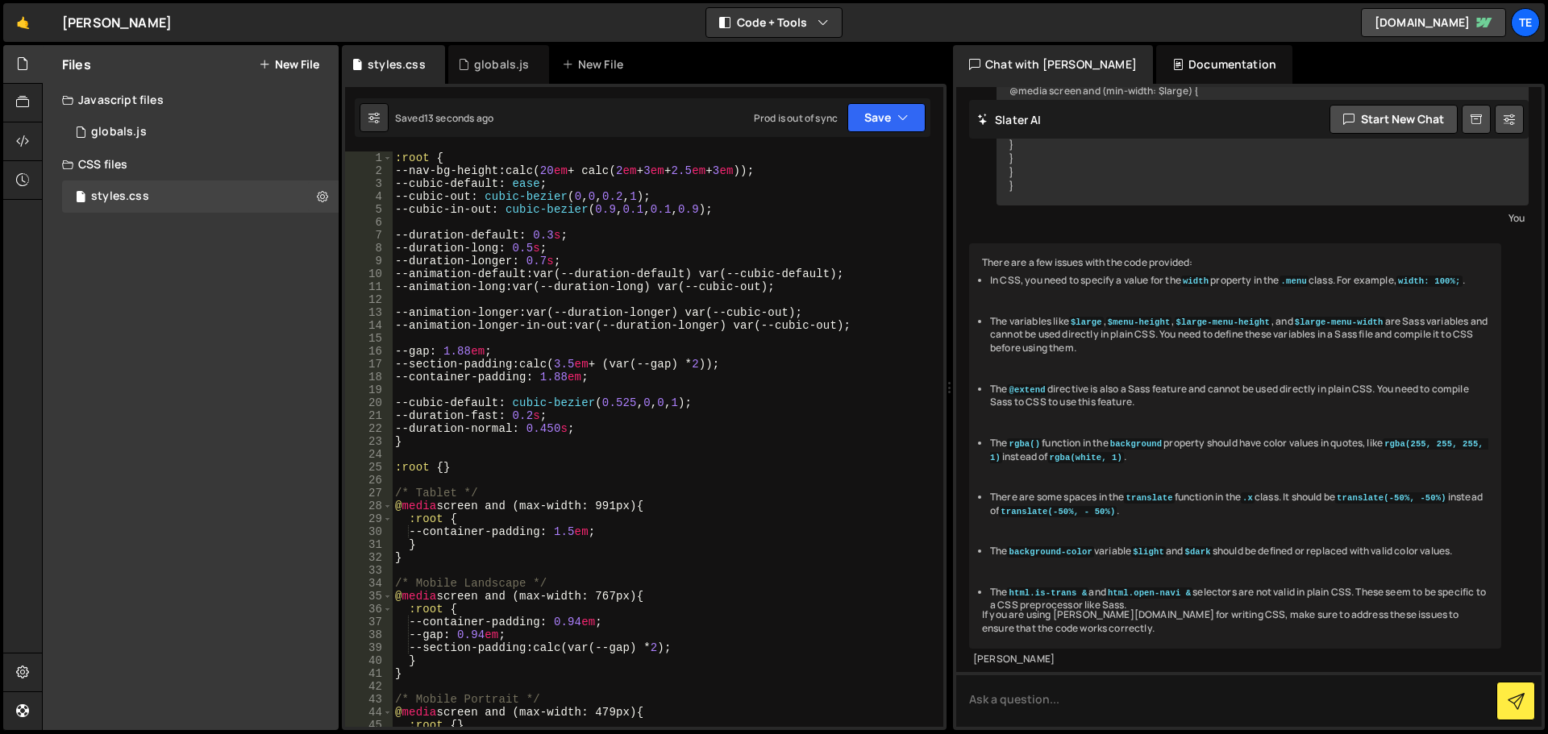
click at [495, 287] on div ":root { --nav-bg-height : calc( 20 em + calc( 2 em + 3 em + 2.5 em + 3 em )) ; …" at bounding box center [664, 452] width 545 height 601
drag, startPoint x: 495, startPoint y: 287, endPoint x: 476, endPoint y: 287, distance: 18.5
click at [476, 287] on div ":root { --nav-bg-height : calc( 20 em + calc( 2 em + 3 em + 2.5 em + 3 em )) ; …" at bounding box center [664, 452] width 545 height 601
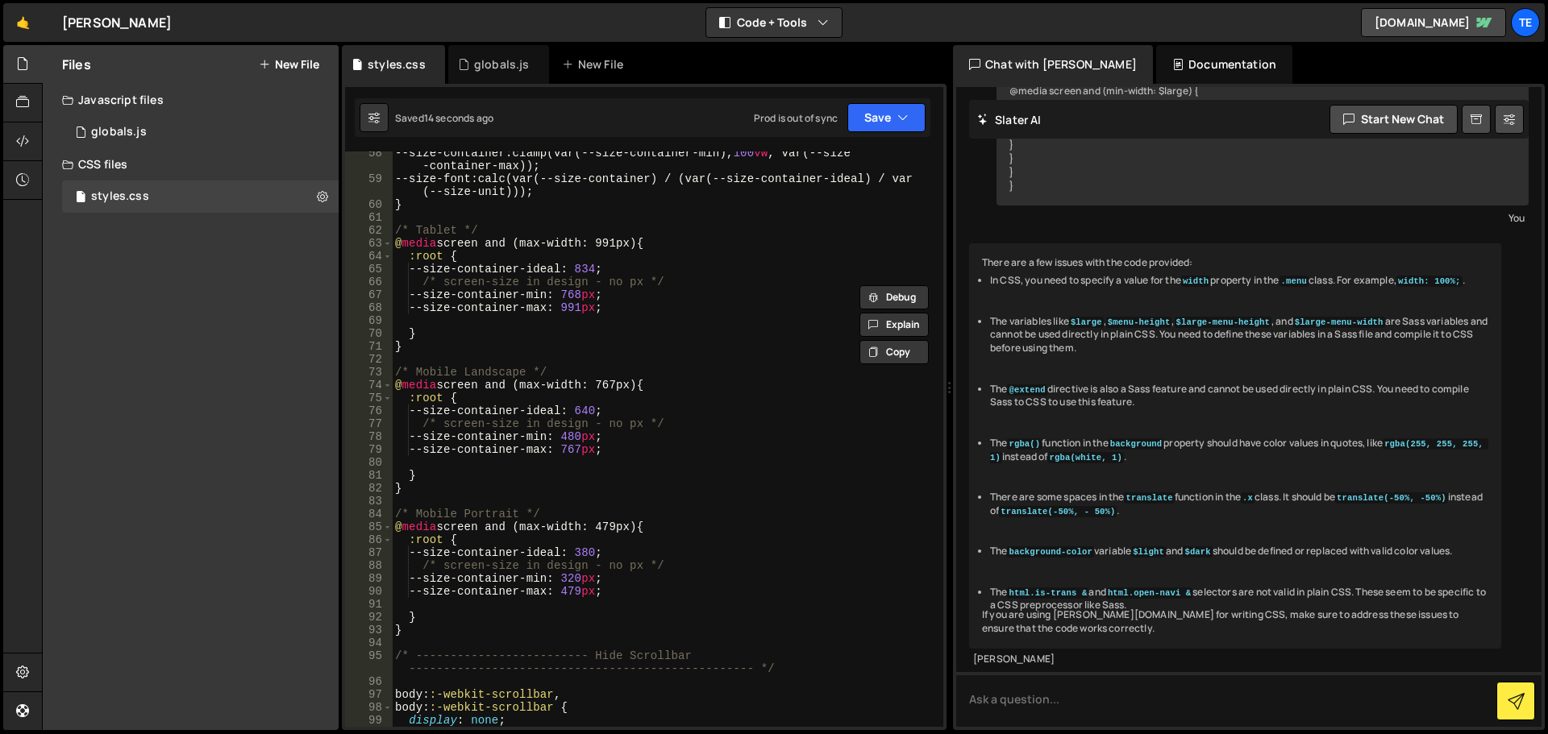
scroll to position [11109, 0]
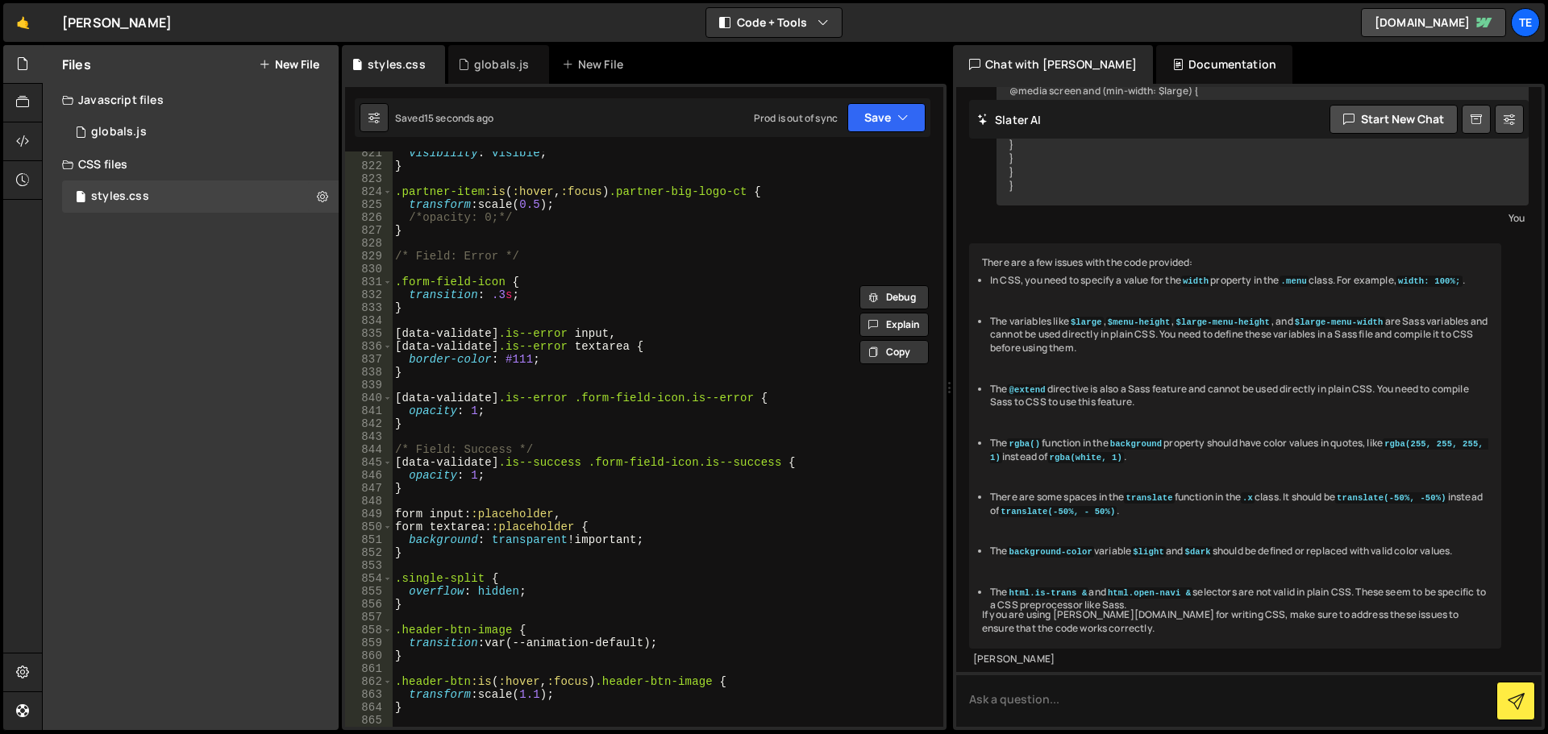
click at [617, 642] on div "visibility : visible ; } .partner-item :is ( :hover , :focus ) .partner-big-log…" at bounding box center [664, 447] width 545 height 601
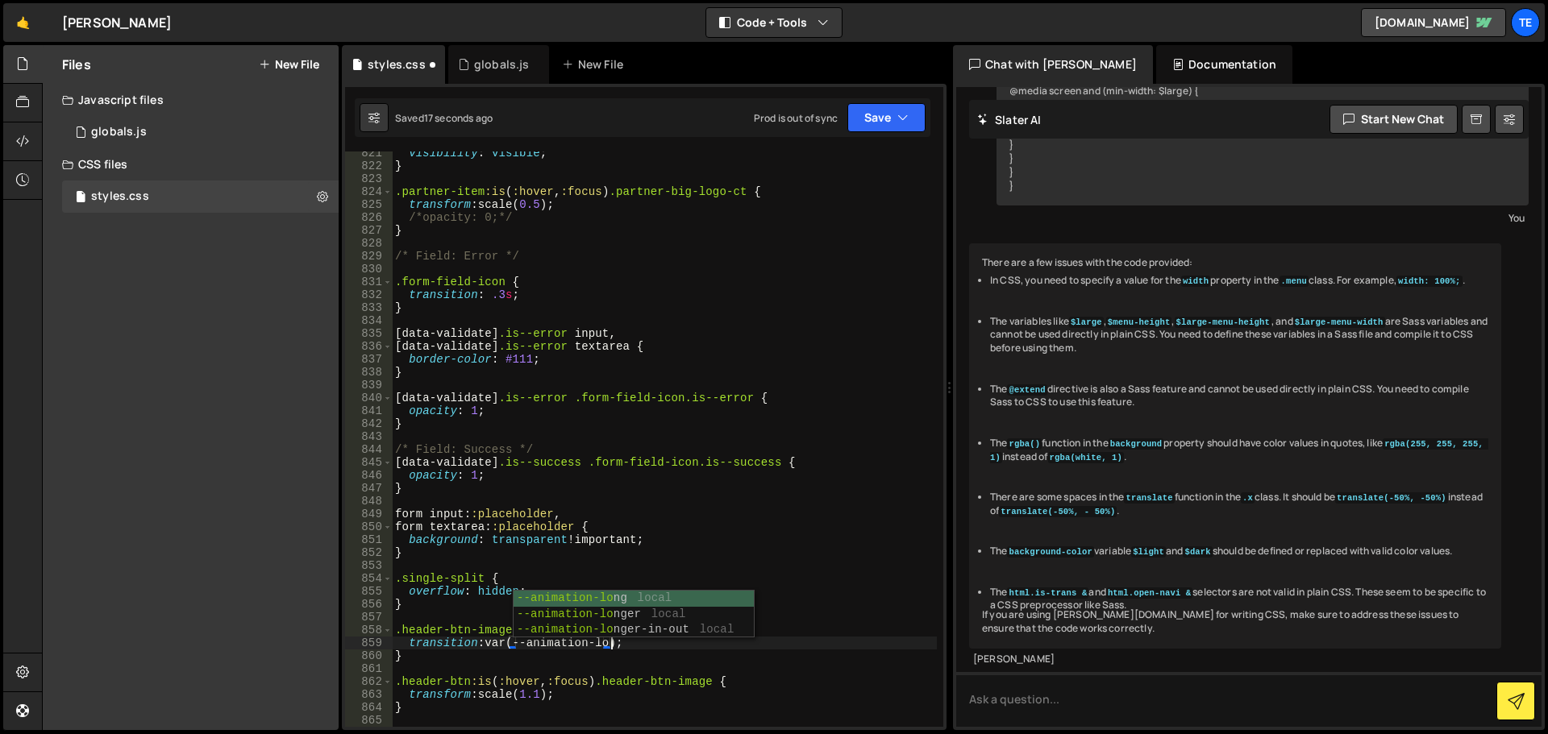
scroll to position [0, 15]
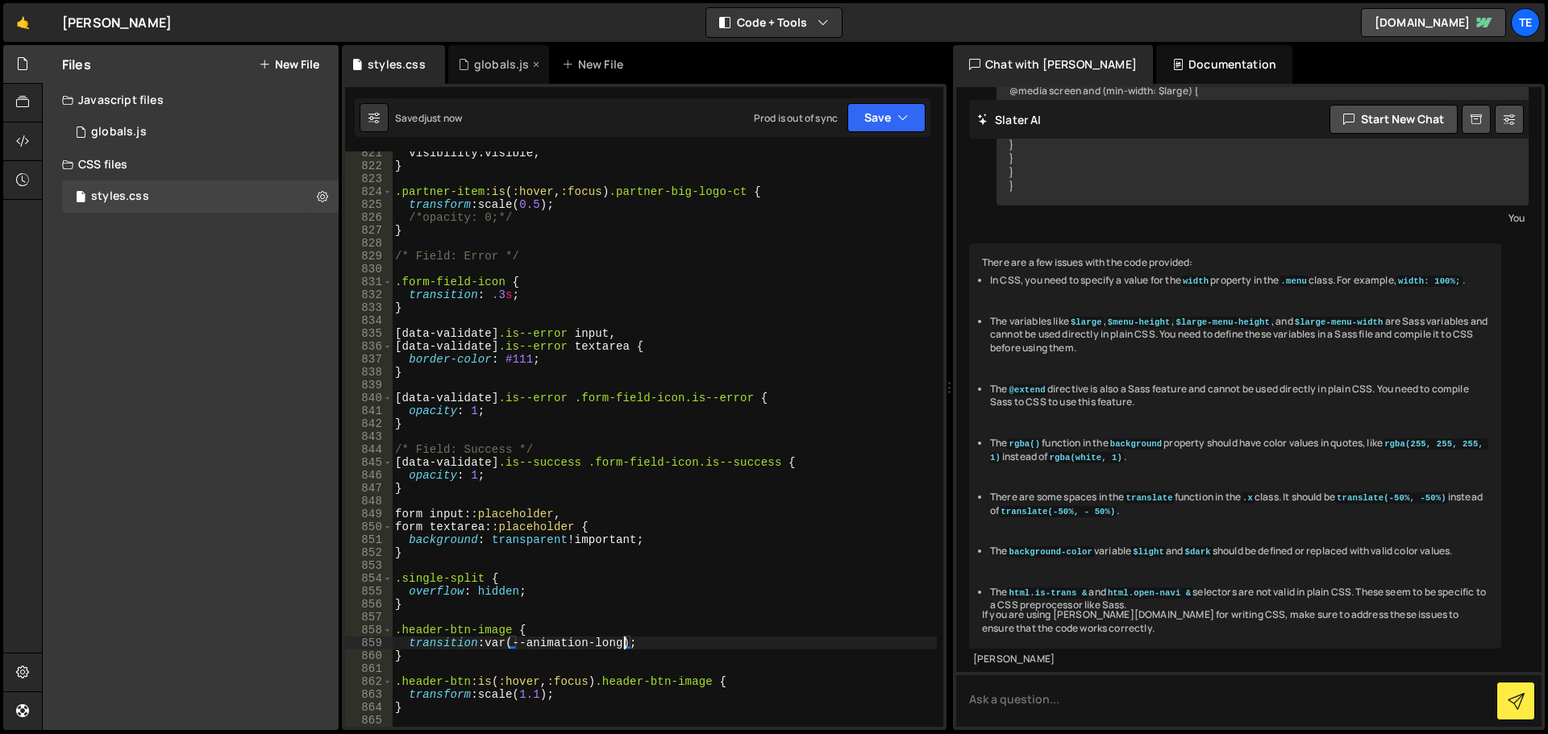
type textarea "transition: var(--animation-long);"
